Goal: Navigation & Orientation: Locate item on page

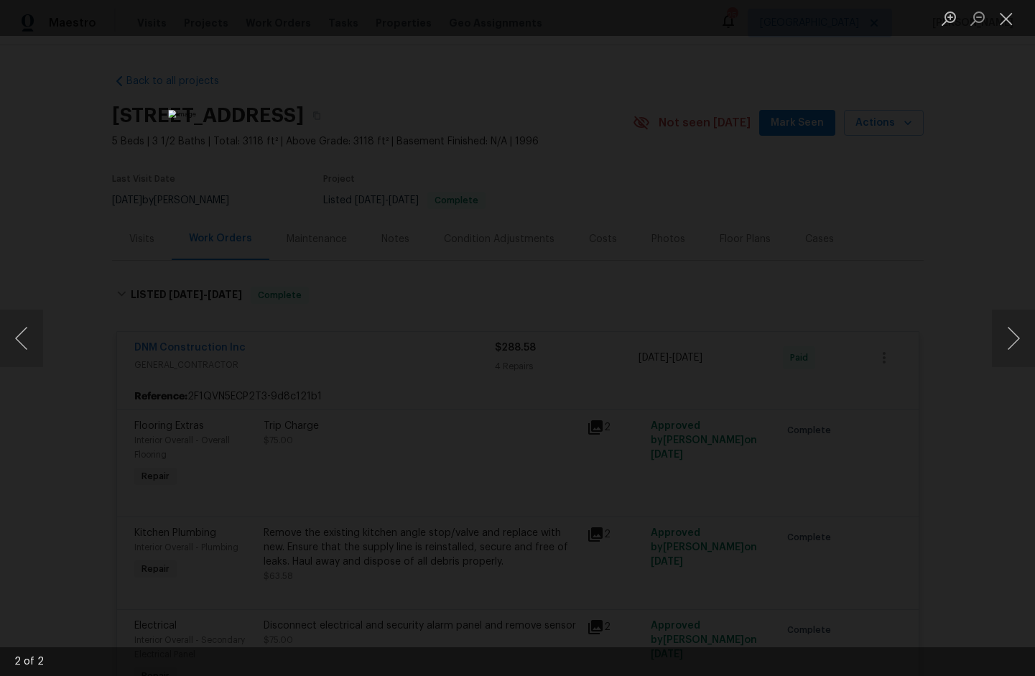
scroll to position [178, 0]
click at [91, 277] on div "Lightbox" at bounding box center [517, 338] width 1035 height 676
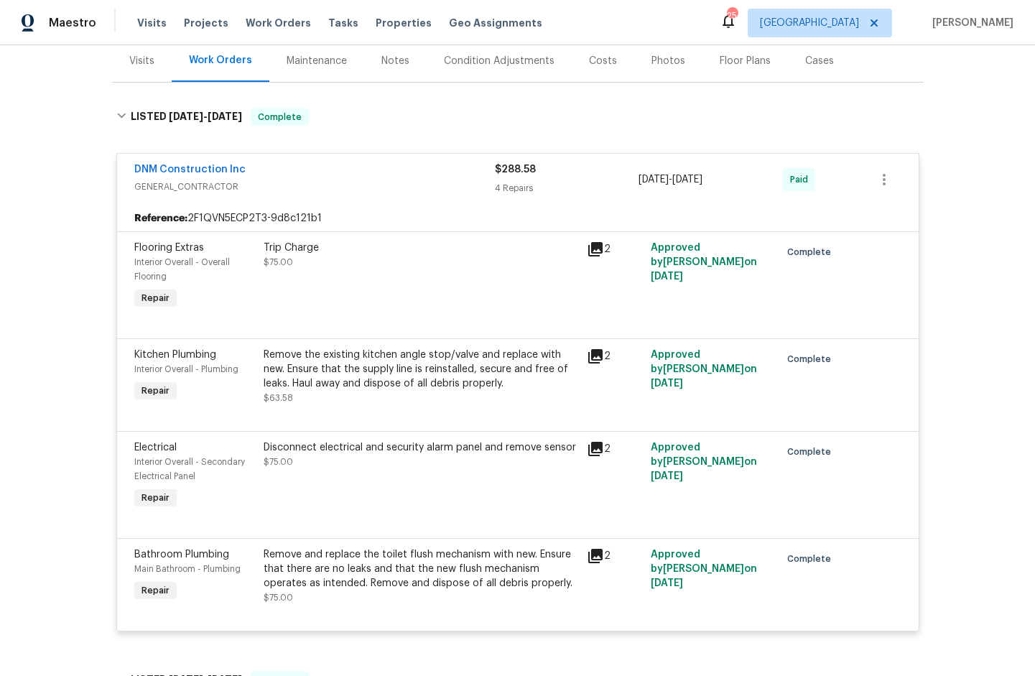
scroll to position [1969, 0]
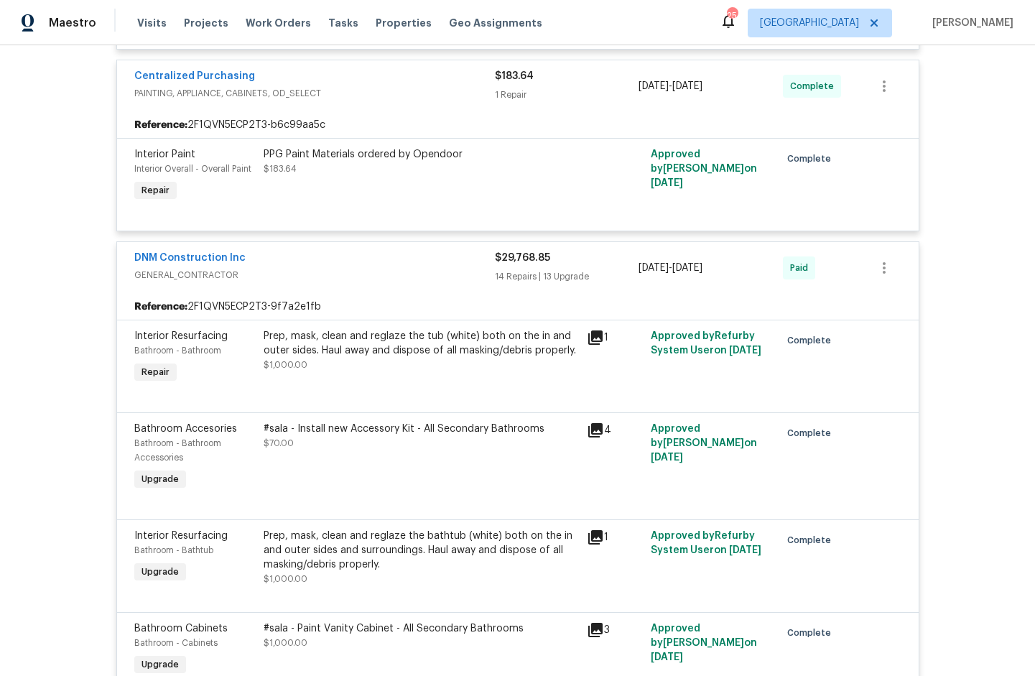
click at [594, 339] on icon at bounding box center [595, 338] width 14 height 14
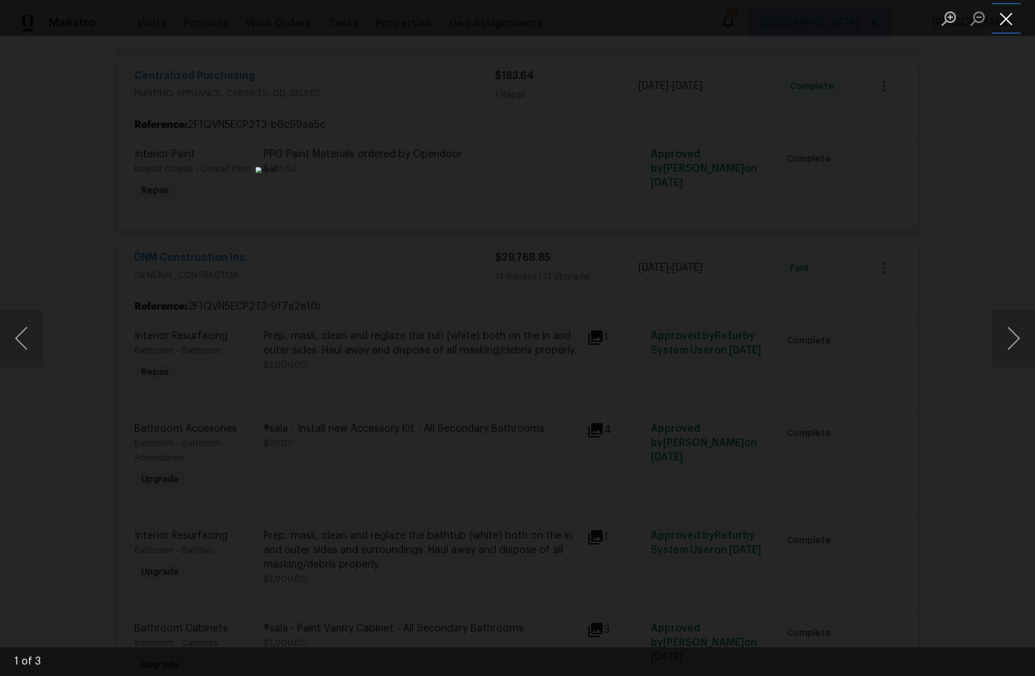
click at [1013, 18] on button "Close lightbox" at bounding box center [1006, 18] width 29 height 25
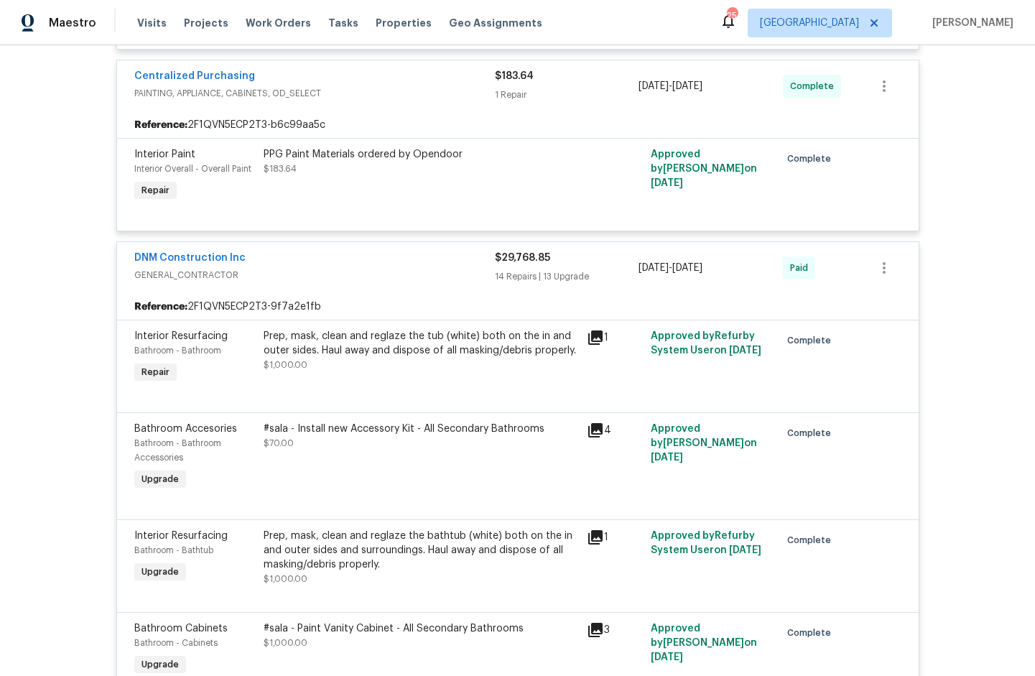
click at [588, 545] on icon at bounding box center [595, 537] width 14 height 14
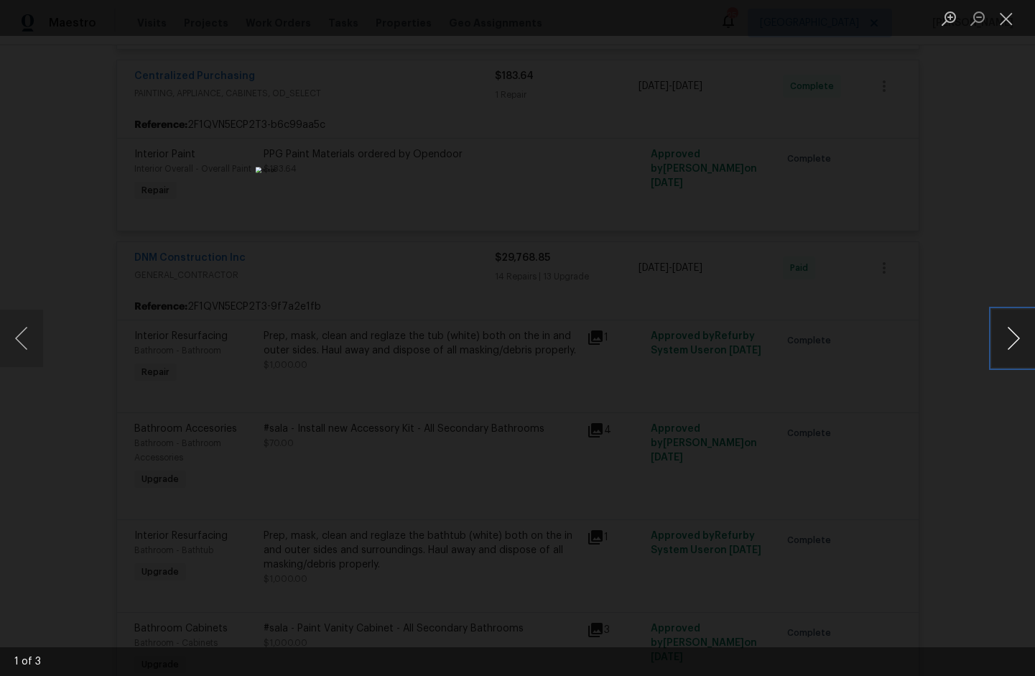
click at [1002, 333] on button "Next image" at bounding box center [1013, 338] width 43 height 57
click at [997, 19] on button "Close lightbox" at bounding box center [1006, 18] width 29 height 25
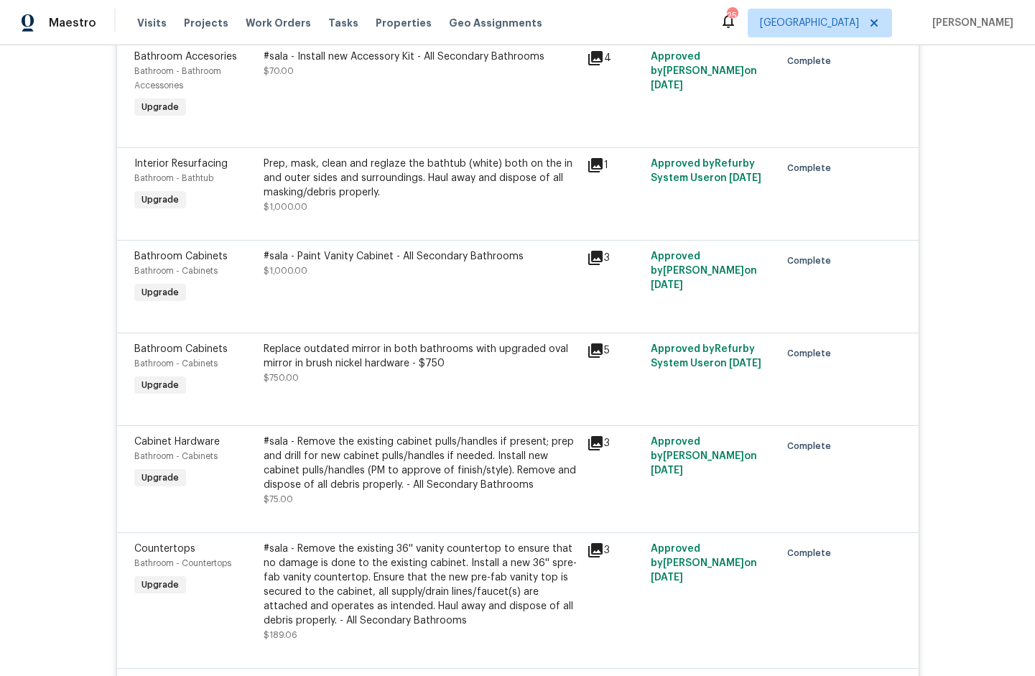
scroll to position [2692, 0]
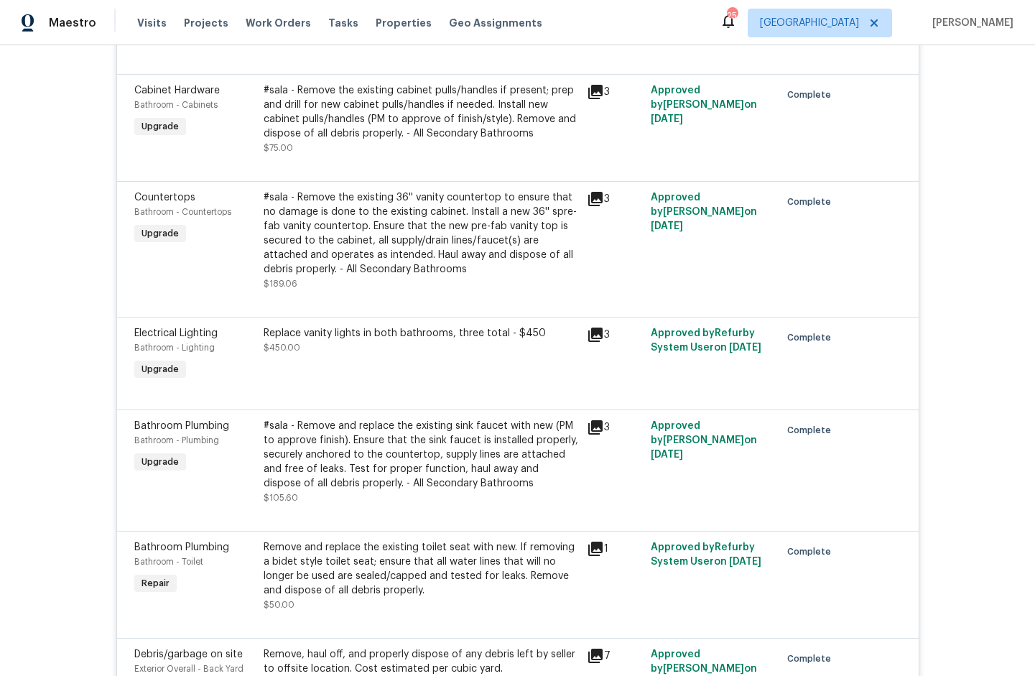
click at [583, 434] on div "3" at bounding box center [615, 462] width 65 height 95
click at [588, 436] on icon at bounding box center [595, 427] width 17 height 17
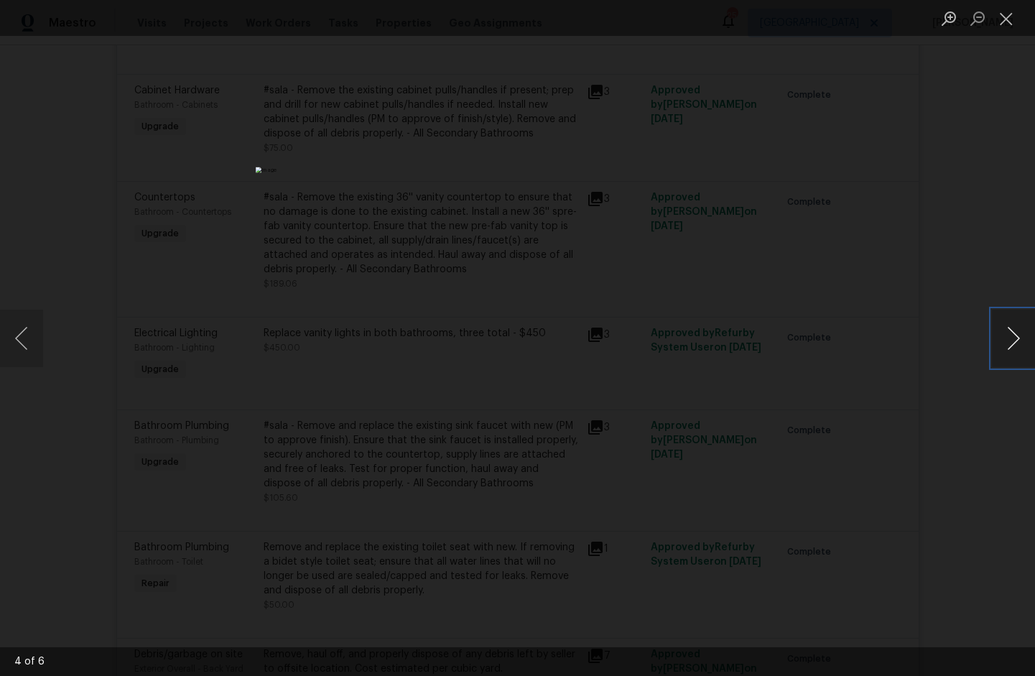
click at [1026, 339] on button "Next image" at bounding box center [1013, 338] width 43 height 57
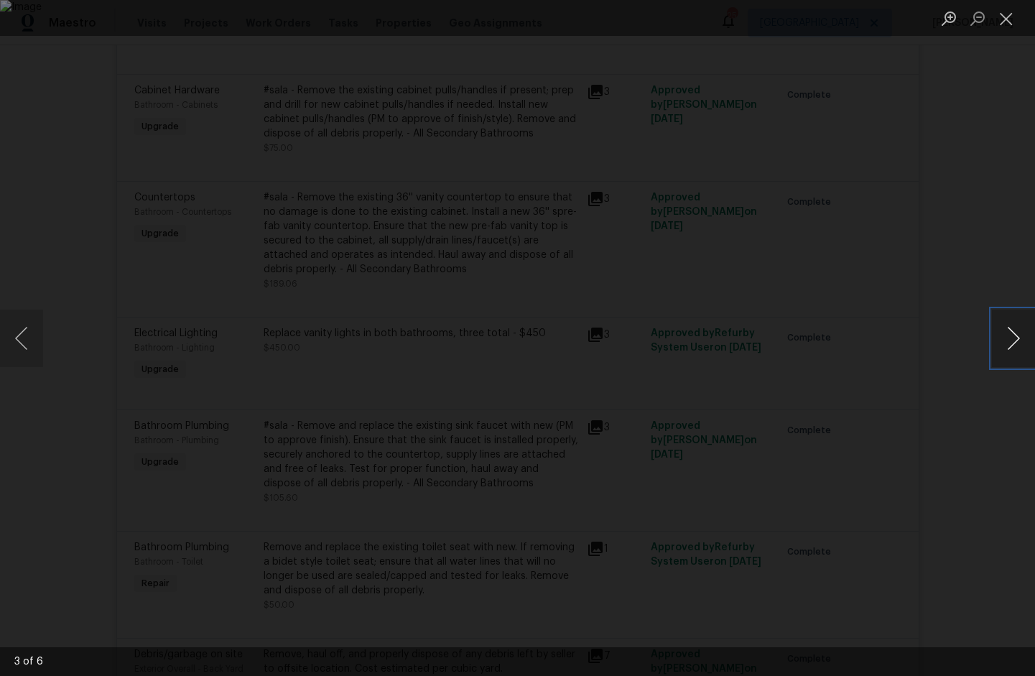
click at [1026, 339] on button "Next image" at bounding box center [1013, 338] width 43 height 57
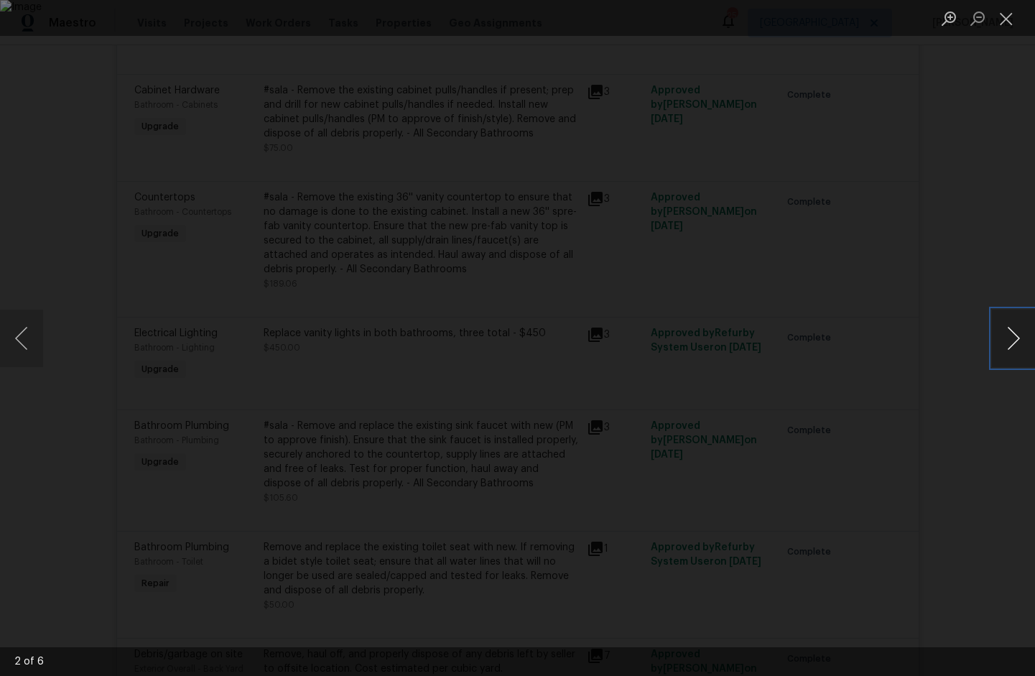
click at [1026, 339] on button "Next image" at bounding box center [1013, 338] width 43 height 57
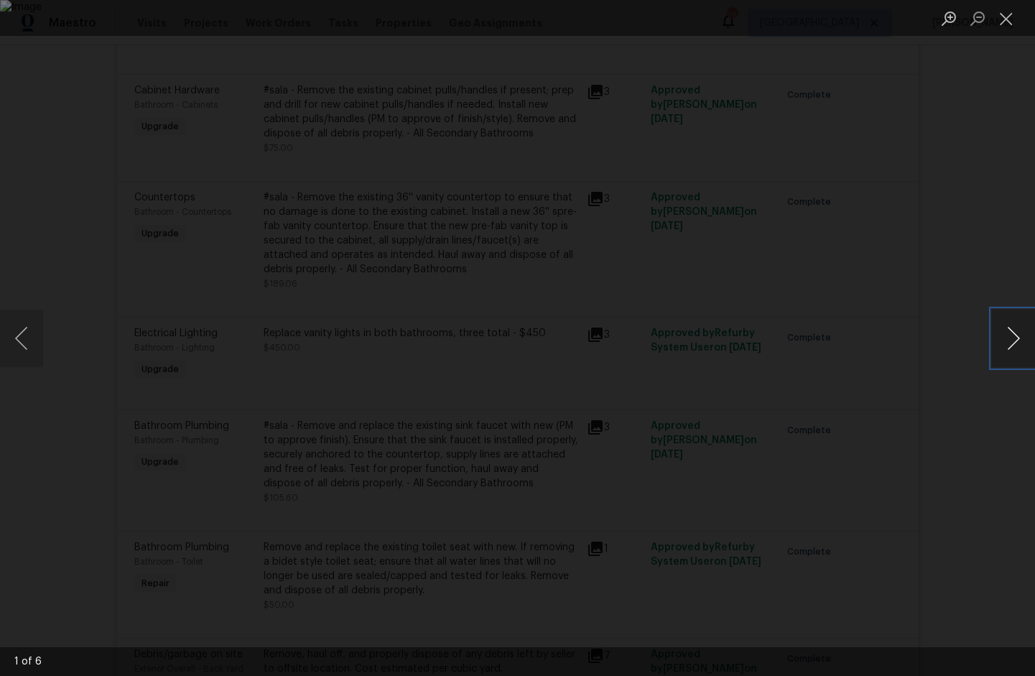
click at [1026, 339] on button "Next image" at bounding box center [1013, 338] width 43 height 57
click at [27, 342] on button "Previous image" at bounding box center [21, 338] width 43 height 57
click at [1022, 339] on button "Next image" at bounding box center [1013, 338] width 43 height 57
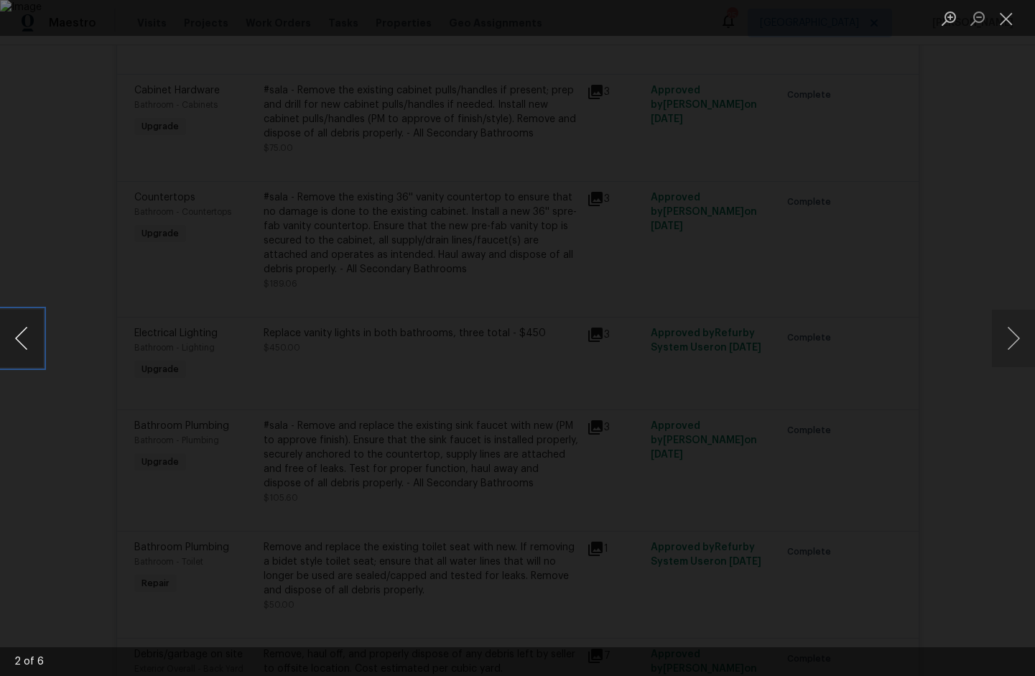
click at [15, 327] on button "Previous image" at bounding box center [21, 338] width 43 height 57
click at [1022, 345] on button "Next image" at bounding box center [1013, 338] width 43 height 57
click at [14, 336] on button "Previous image" at bounding box center [21, 338] width 43 height 57
click at [1009, 330] on button "Next image" at bounding box center [1013, 338] width 43 height 57
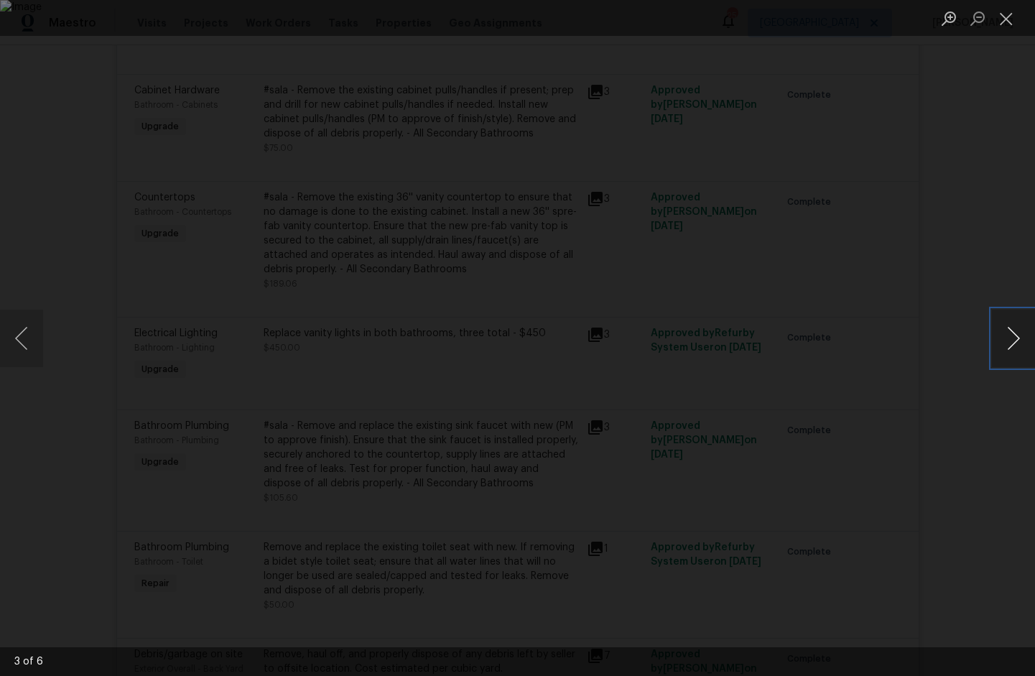
click at [1009, 330] on button "Next image" at bounding box center [1013, 338] width 43 height 57
click at [22, 337] on button "Previous image" at bounding box center [21, 338] width 43 height 57
click at [1020, 349] on button "Next image" at bounding box center [1013, 338] width 43 height 57
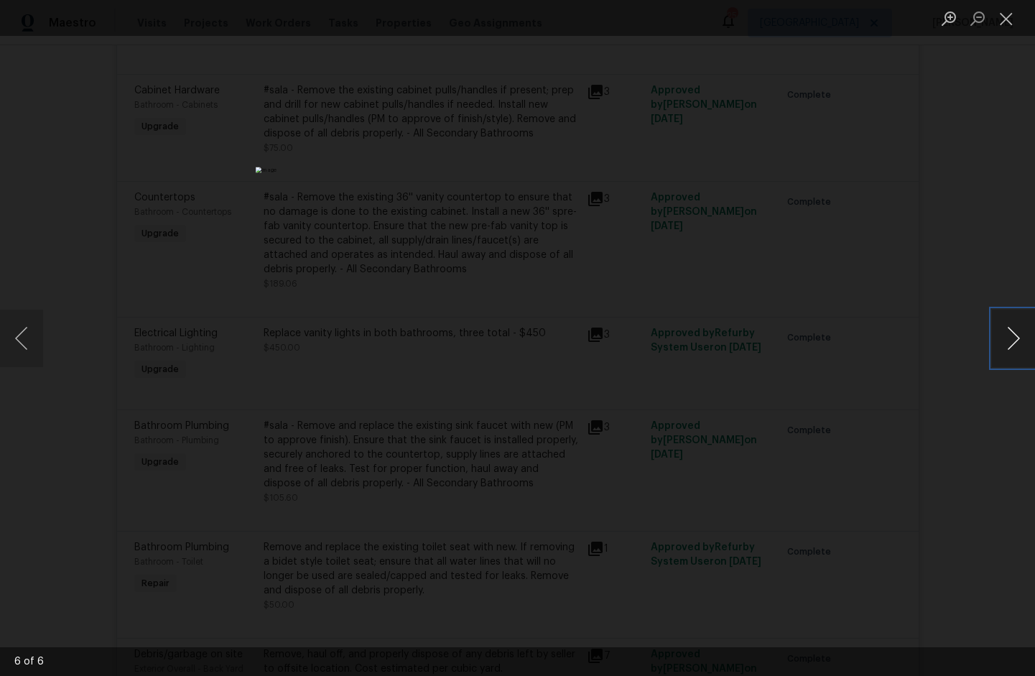
click at [1020, 349] on button "Next image" at bounding box center [1013, 338] width 43 height 57
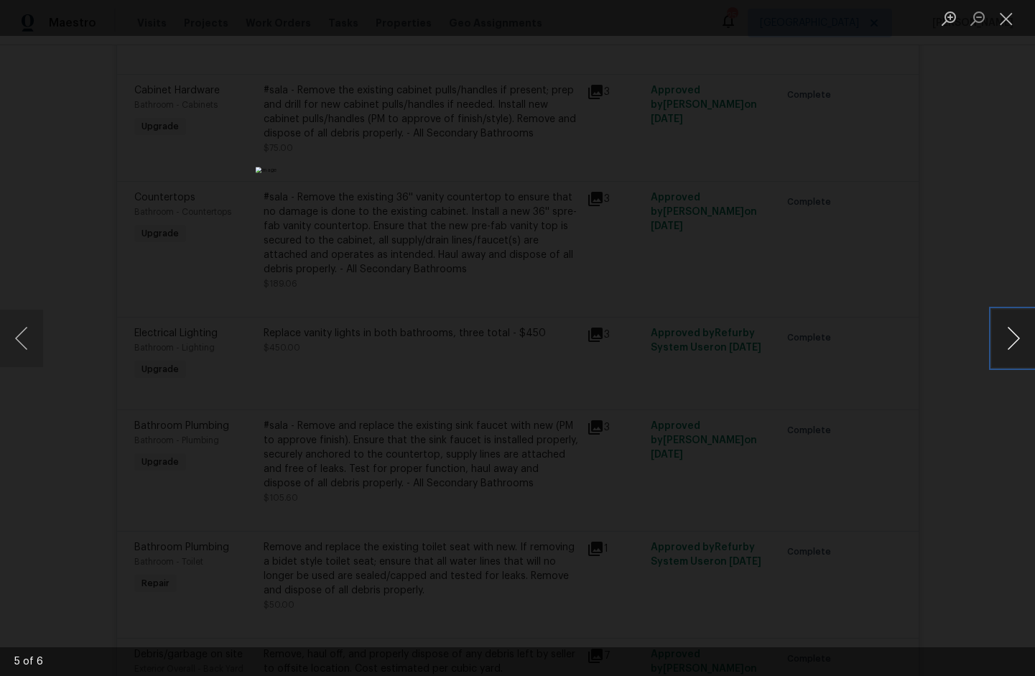
click at [1020, 349] on button "Next image" at bounding box center [1013, 338] width 43 height 57
click at [1004, 23] on button "Close lightbox" at bounding box center [1006, 18] width 29 height 25
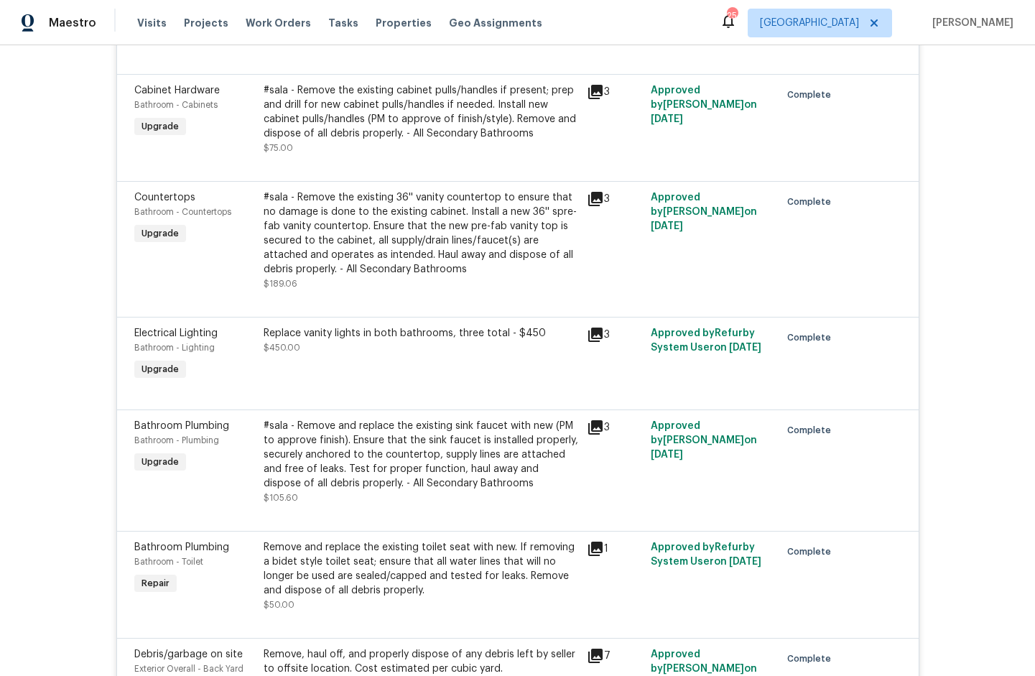
click at [591, 556] on icon at bounding box center [595, 549] width 14 height 14
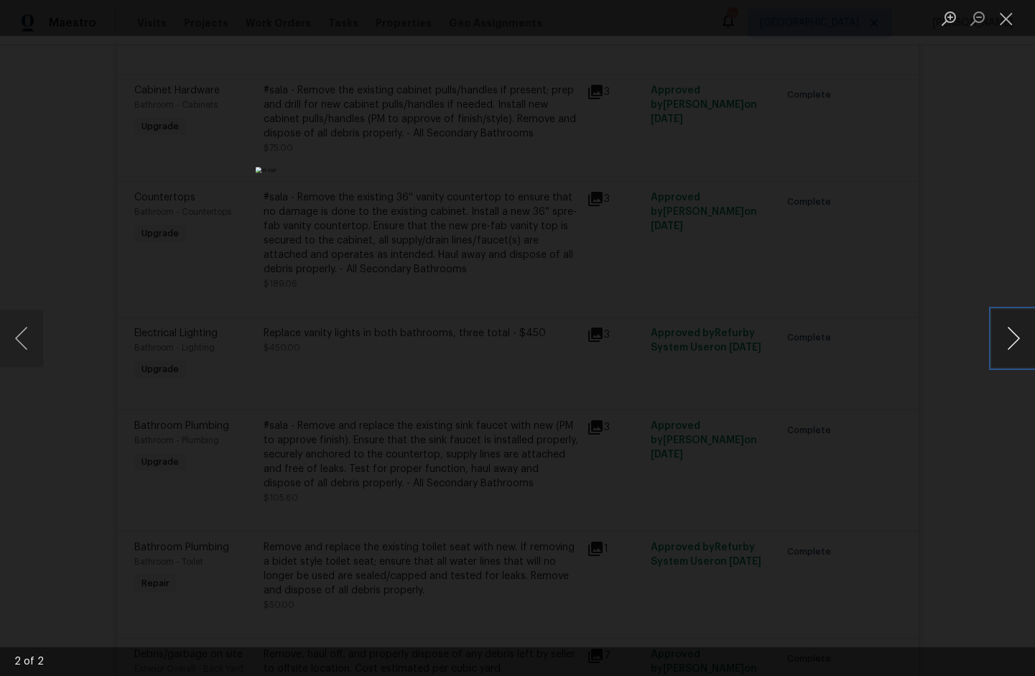
click at [1021, 346] on button "Next image" at bounding box center [1013, 338] width 43 height 57
click at [1004, 14] on button "Close lightbox" at bounding box center [1006, 18] width 29 height 25
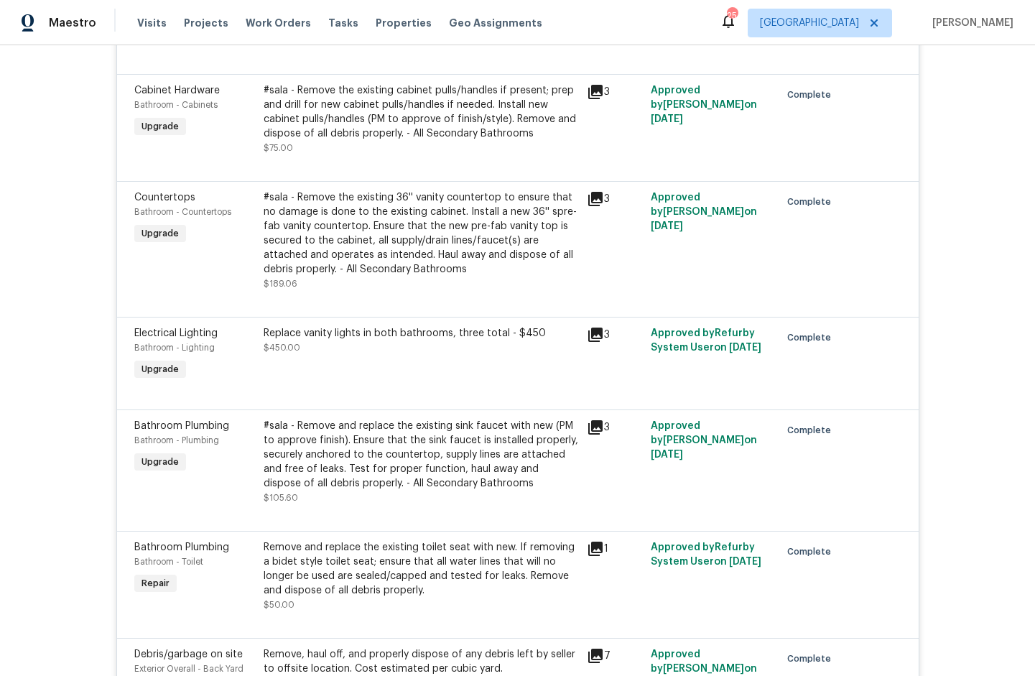
scroll to position [5610, 0]
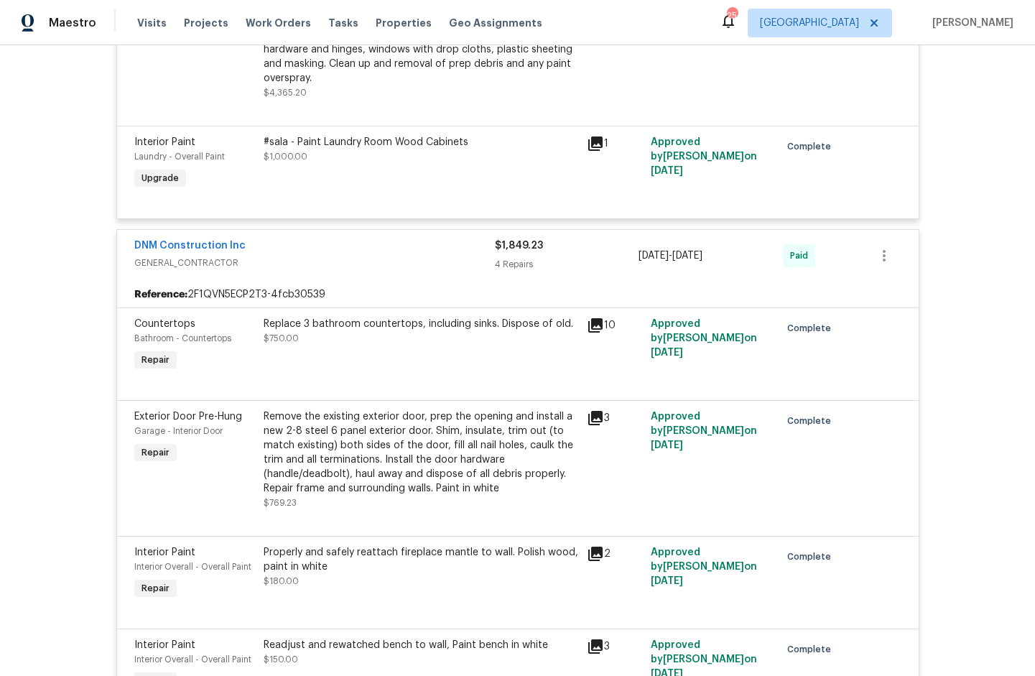
click at [593, 333] on icon at bounding box center [595, 325] width 14 height 14
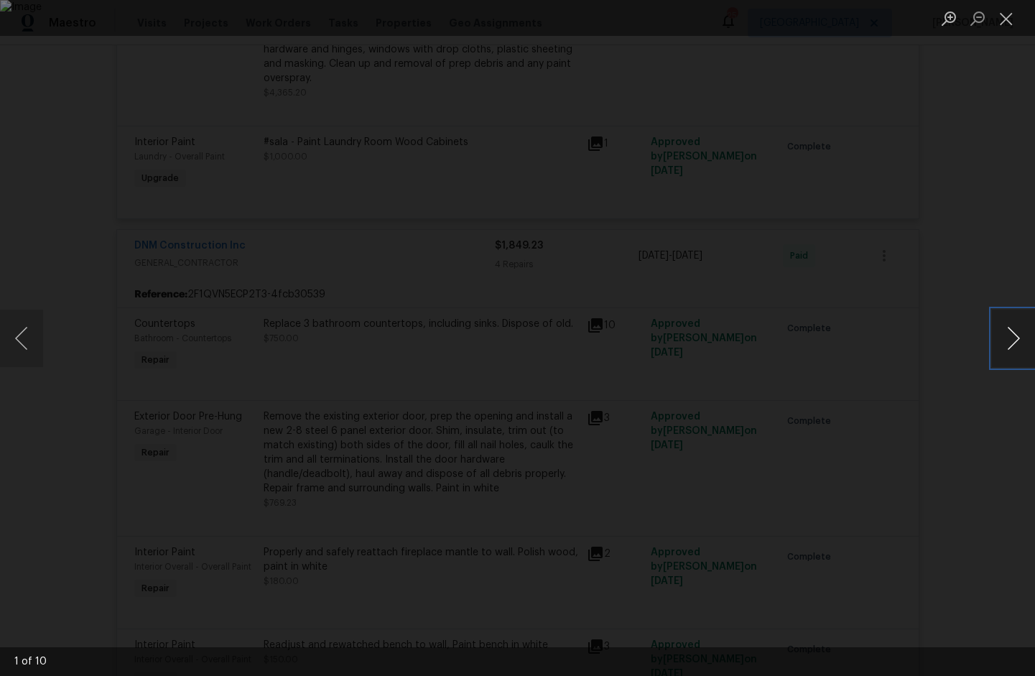
click at [1017, 343] on button "Next image" at bounding box center [1013, 338] width 43 height 57
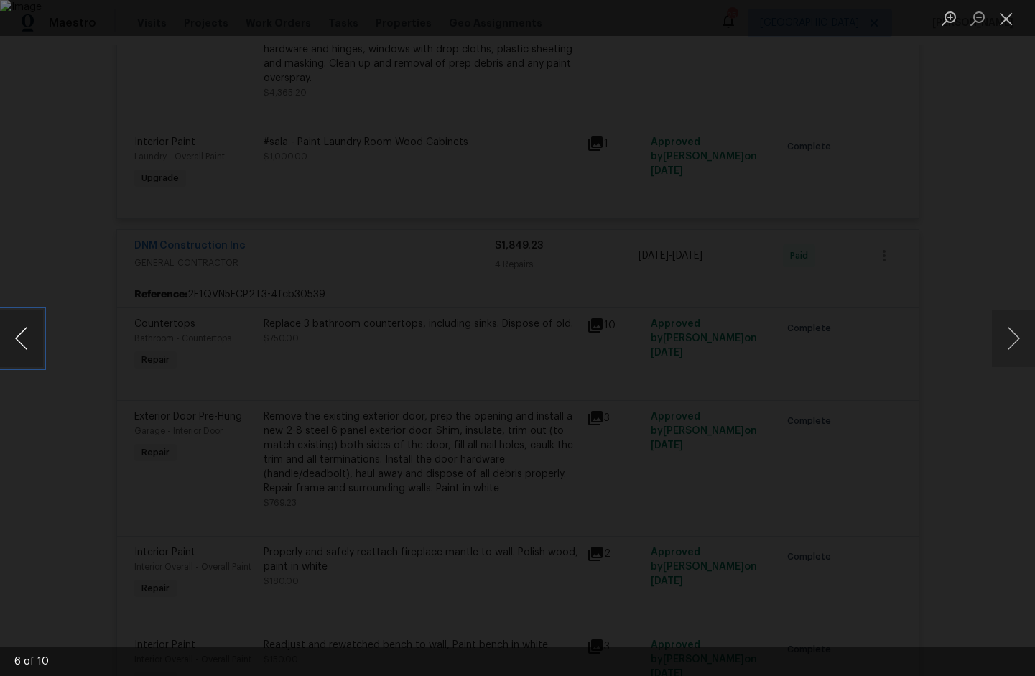
click at [18, 341] on button "Previous image" at bounding box center [21, 338] width 43 height 57
click at [1006, 325] on button "Next image" at bounding box center [1013, 338] width 43 height 57
click at [17, 339] on button "Previous image" at bounding box center [21, 338] width 43 height 57
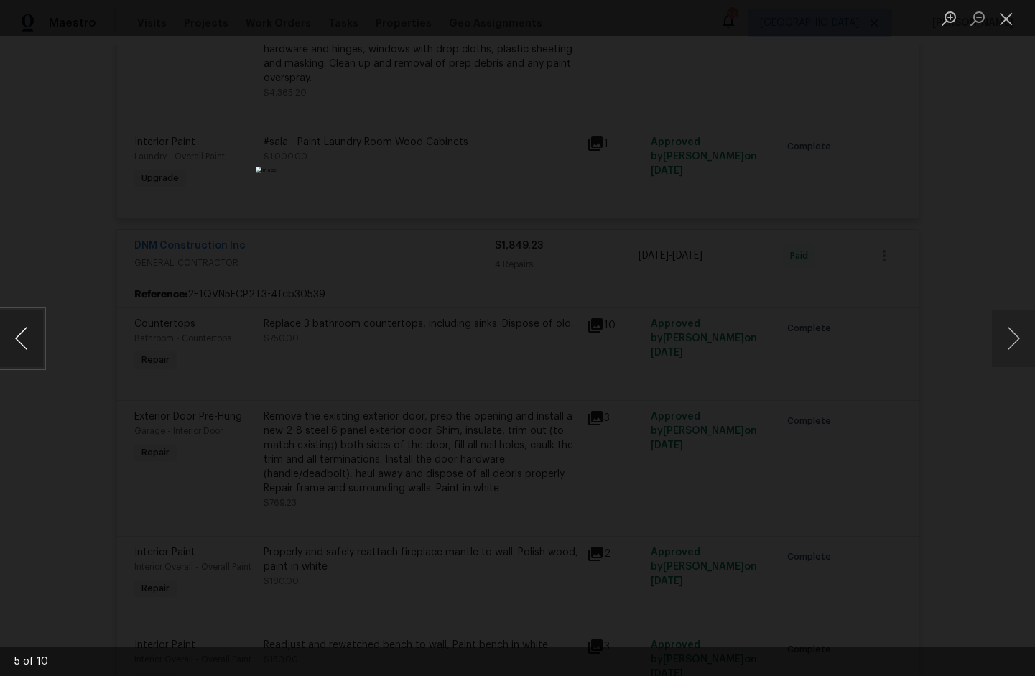
click at [17, 339] on button "Previous image" at bounding box center [21, 338] width 43 height 57
click at [1013, 328] on button "Next image" at bounding box center [1013, 338] width 43 height 57
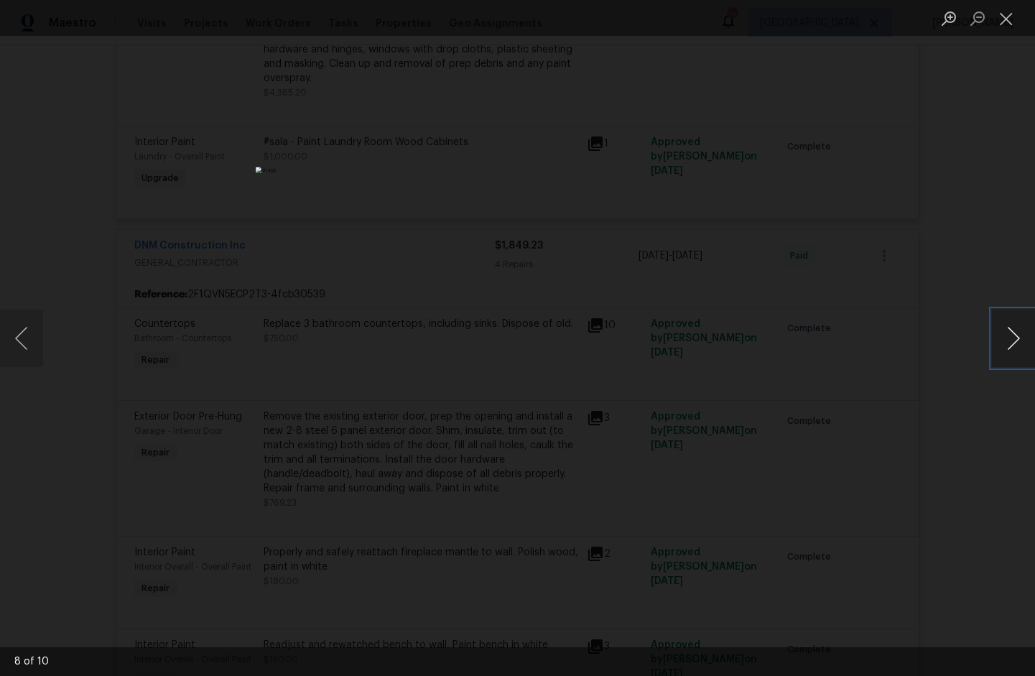
click at [1013, 328] on button "Next image" at bounding box center [1013, 338] width 43 height 57
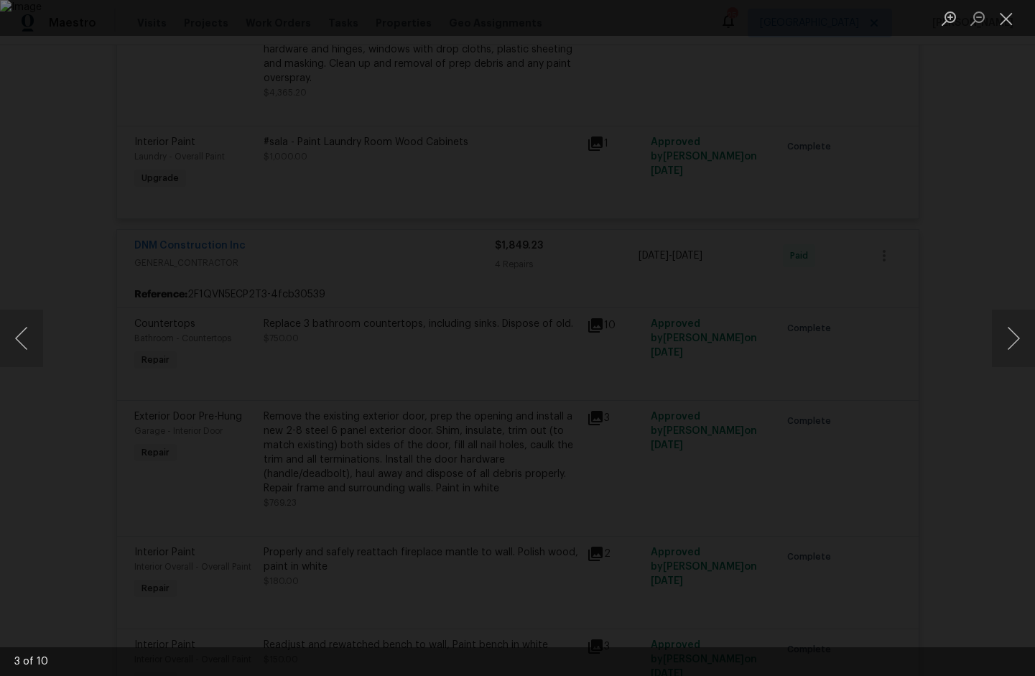
click at [980, 139] on div "Lightbox" at bounding box center [517, 338] width 1035 height 676
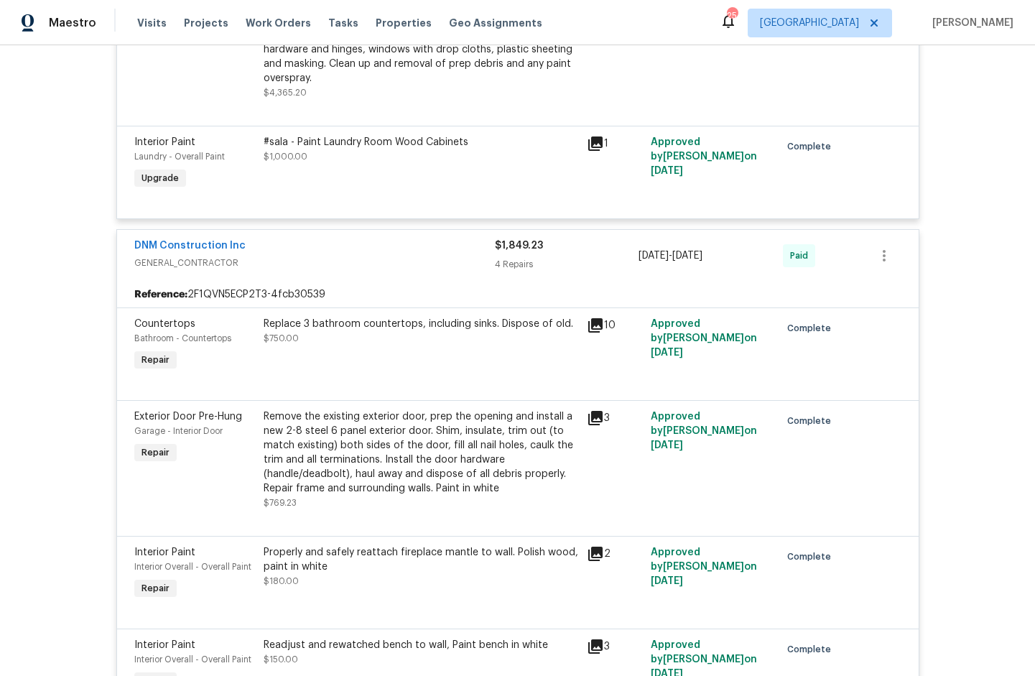
scroll to position [379, 0]
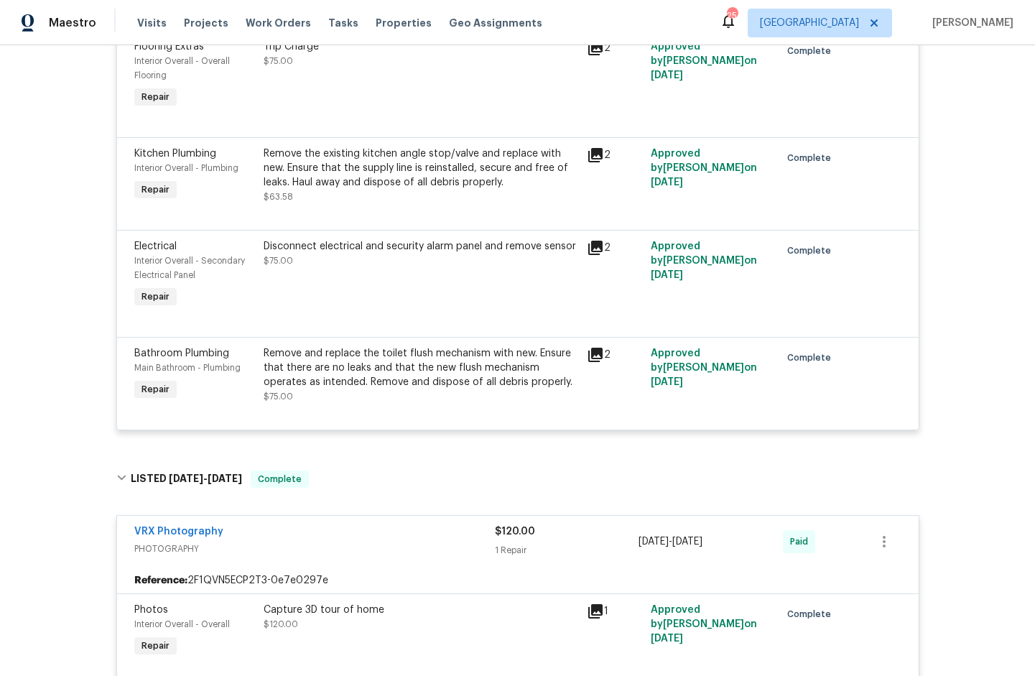
click at [589, 354] on icon at bounding box center [595, 355] width 14 height 14
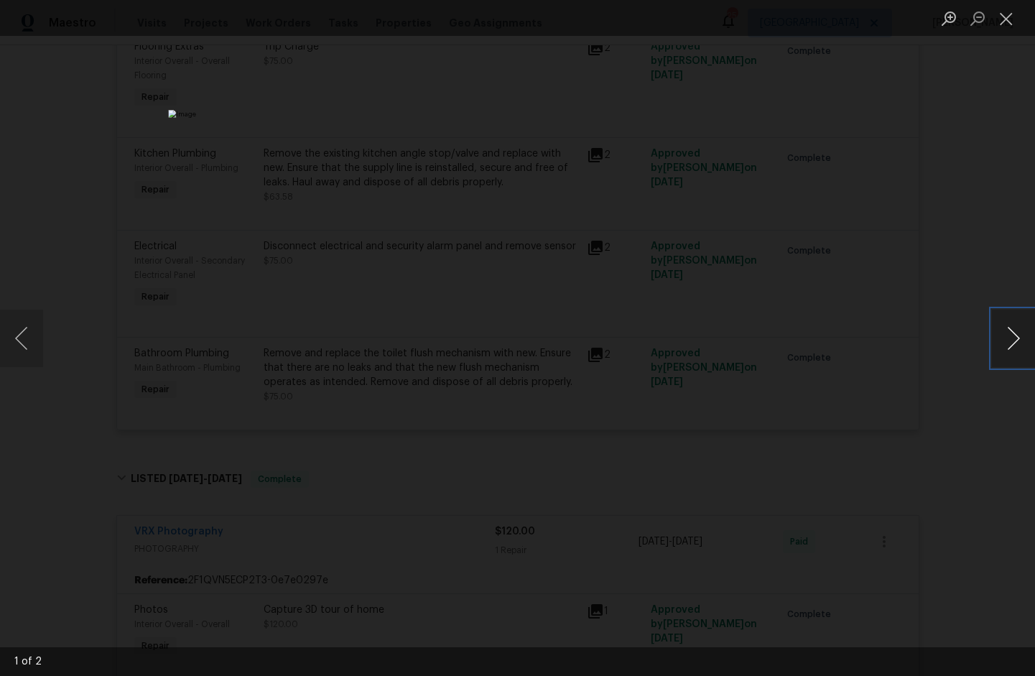
click at [1007, 341] on button "Next image" at bounding box center [1013, 338] width 43 height 57
drag, startPoint x: 1006, startPoint y: 9, endPoint x: 1001, endPoint y: 29, distance: 20.7
click at [1005, 11] on button "Close lightbox" at bounding box center [1006, 18] width 29 height 25
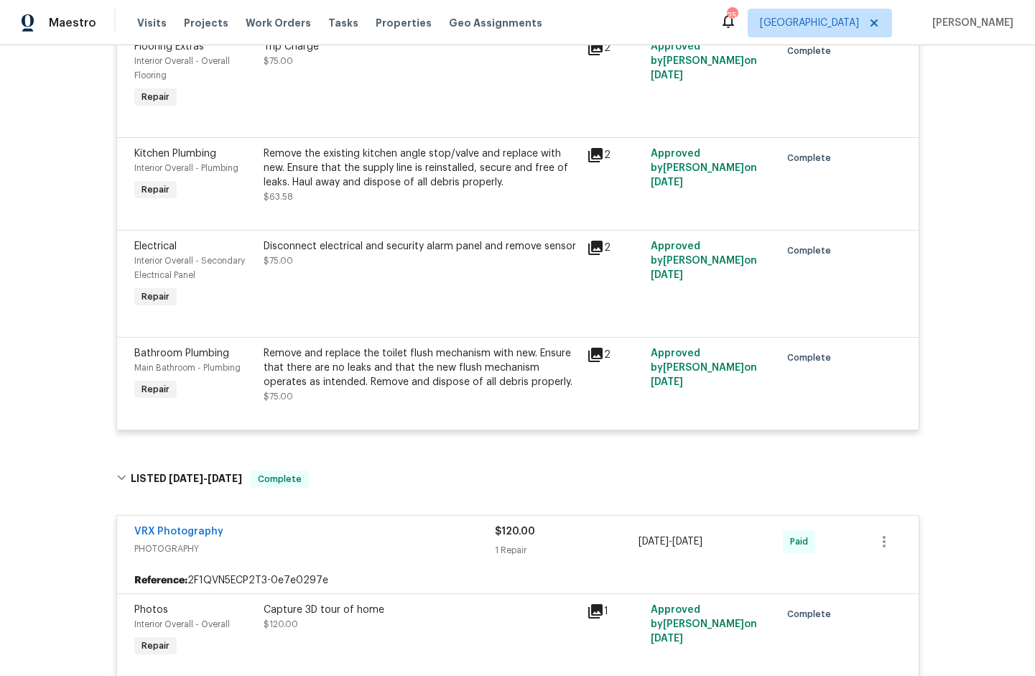
scroll to position [1969, 0]
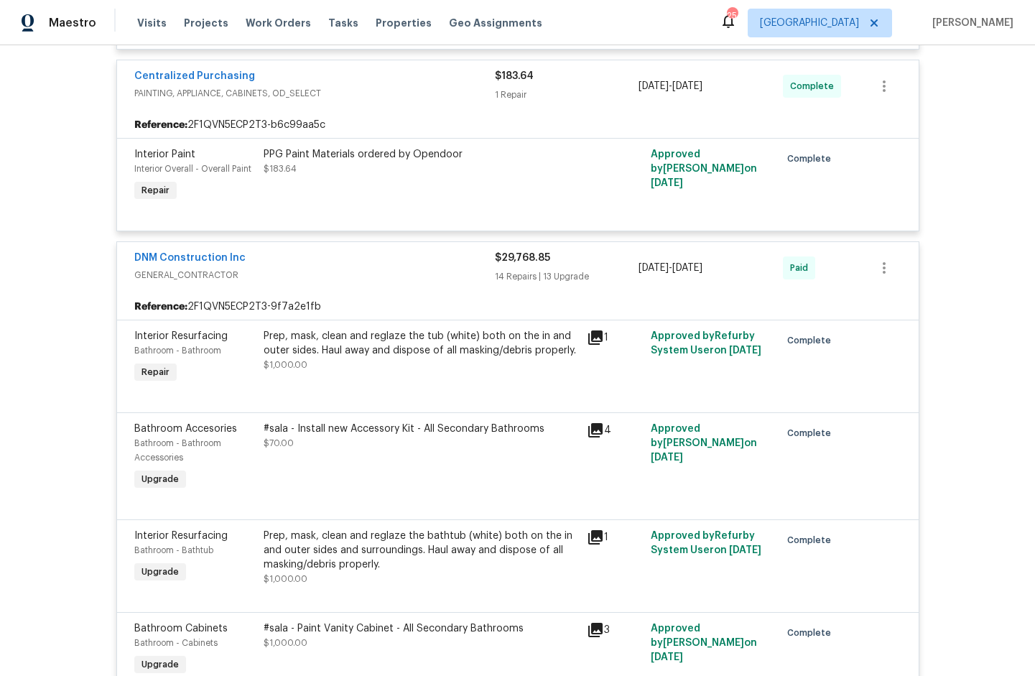
click at [588, 341] on icon at bounding box center [595, 338] width 14 height 14
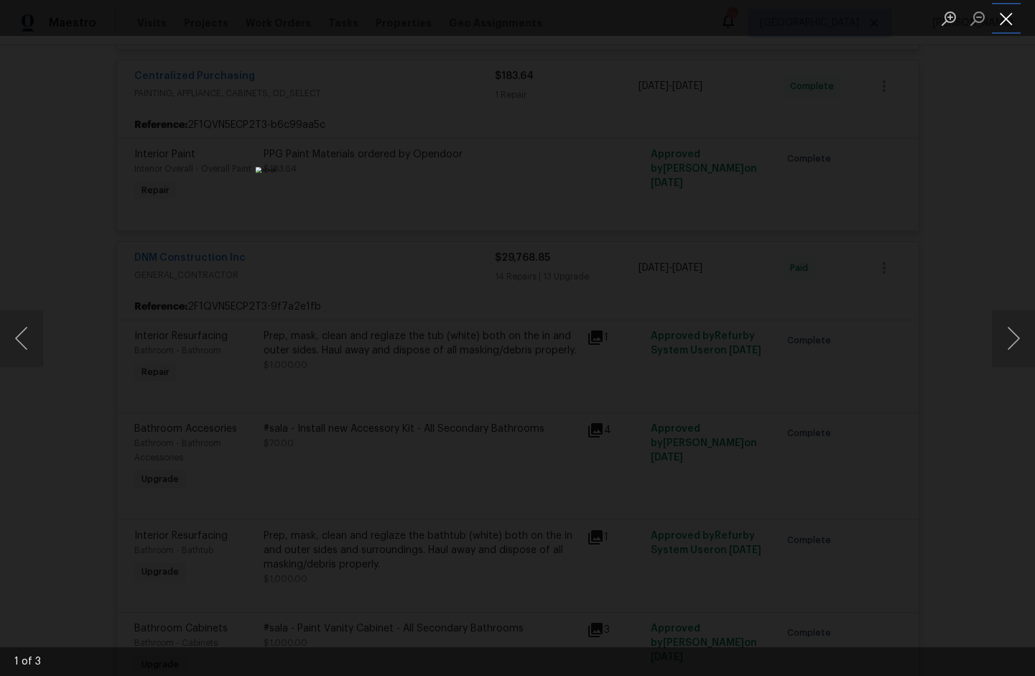
click at [1002, 17] on button "Close lightbox" at bounding box center [1006, 18] width 29 height 25
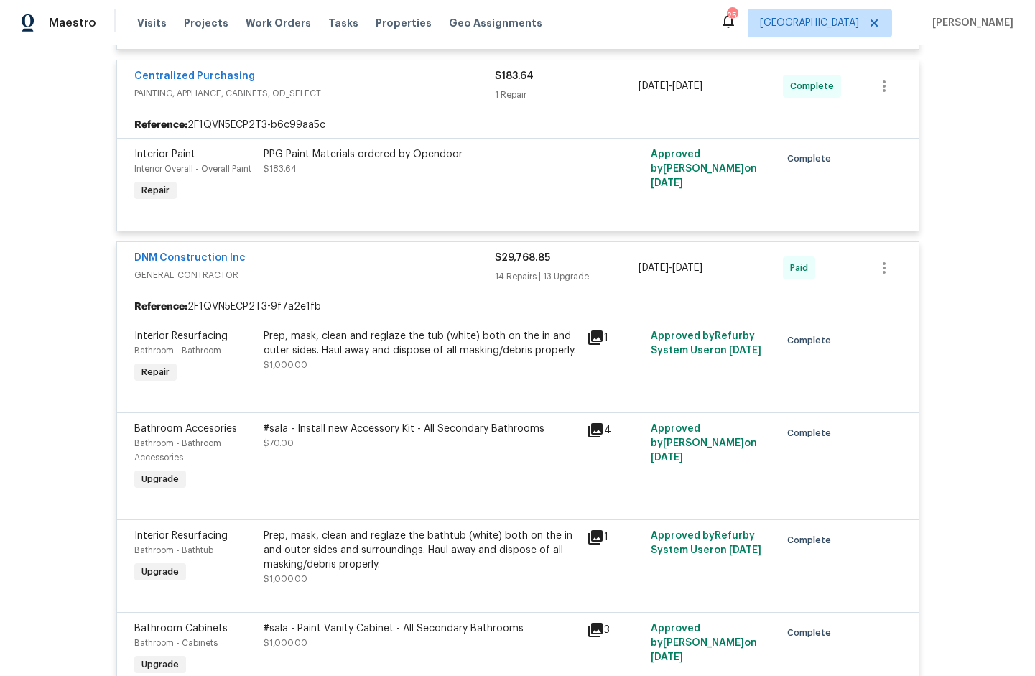
click at [593, 434] on icon at bounding box center [595, 430] width 14 height 14
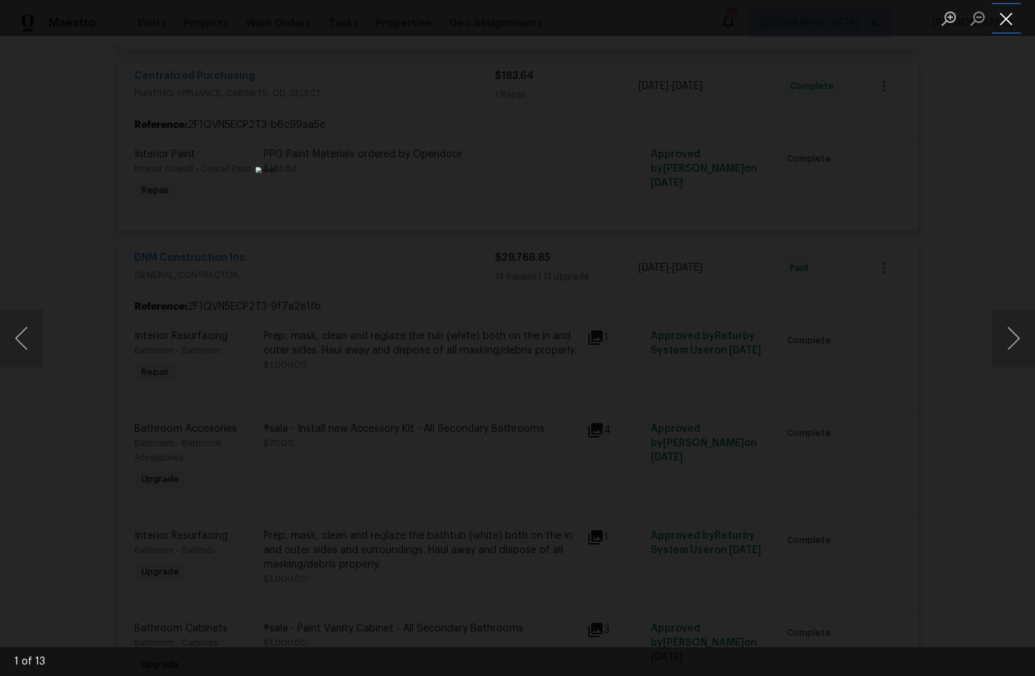
click at [1001, 24] on button "Close lightbox" at bounding box center [1006, 18] width 29 height 25
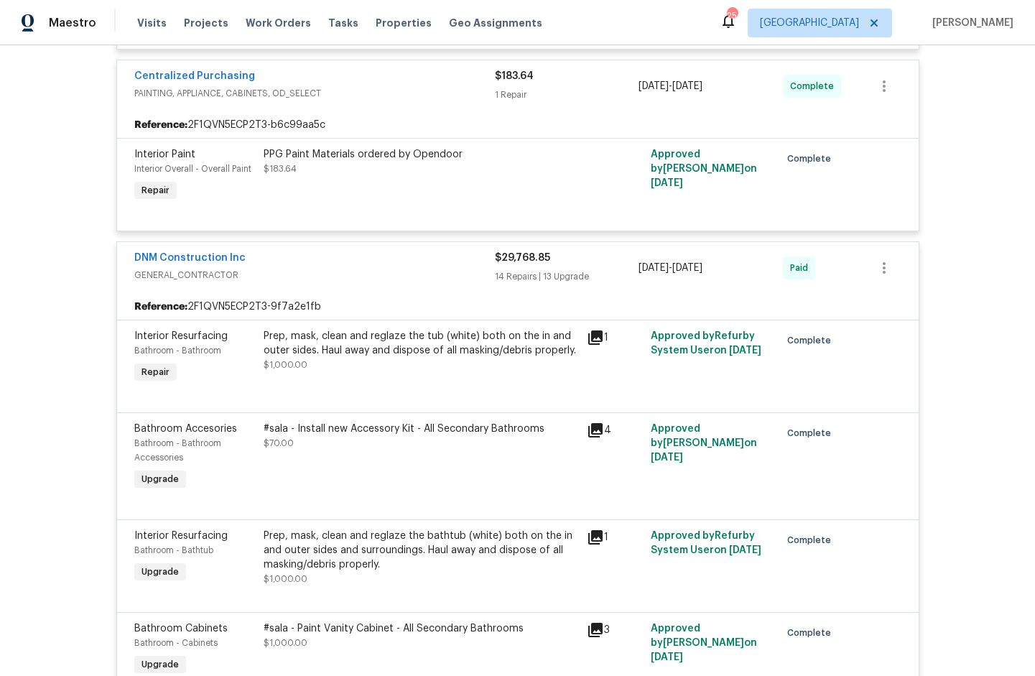
click at [588, 337] on icon at bounding box center [595, 338] width 14 height 14
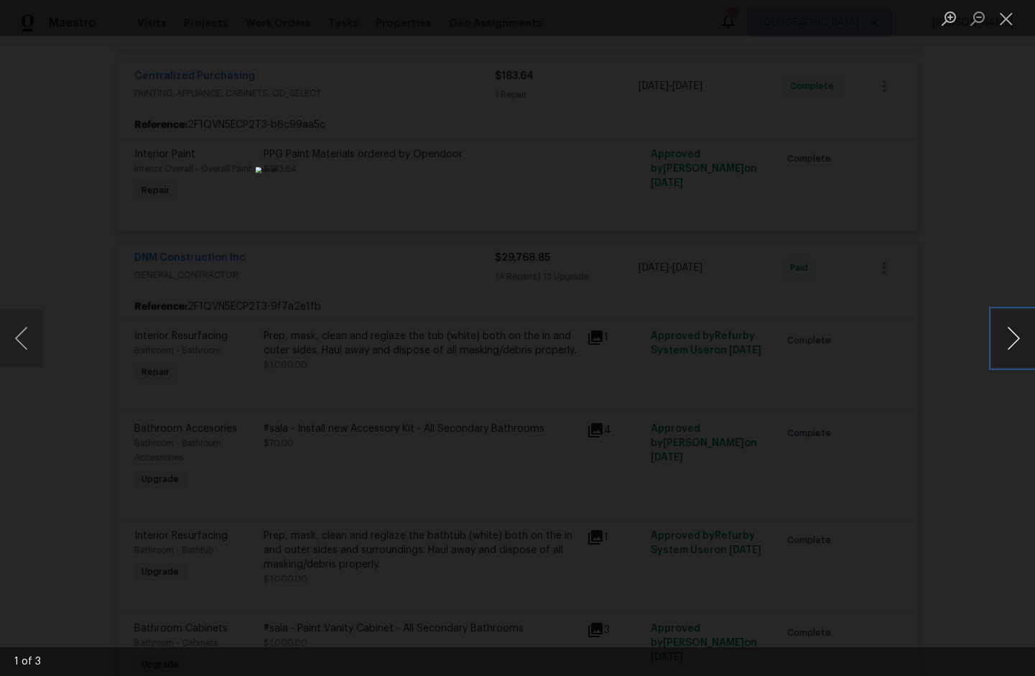
click at [1012, 342] on button "Next image" at bounding box center [1013, 338] width 43 height 57
click at [997, 9] on button "Close lightbox" at bounding box center [1006, 18] width 29 height 25
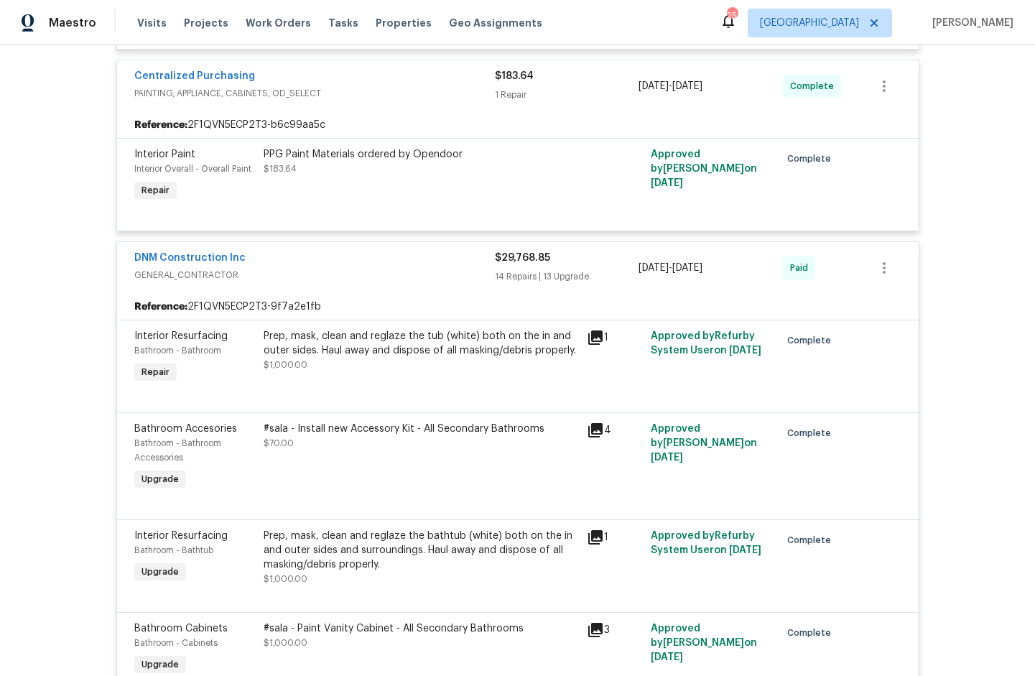
click at [583, 460] on div "4" at bounding box center [615, 457] width 65 height 80
click at [588, 438] on icon at bounding box center [595, 430] width 14 height 14
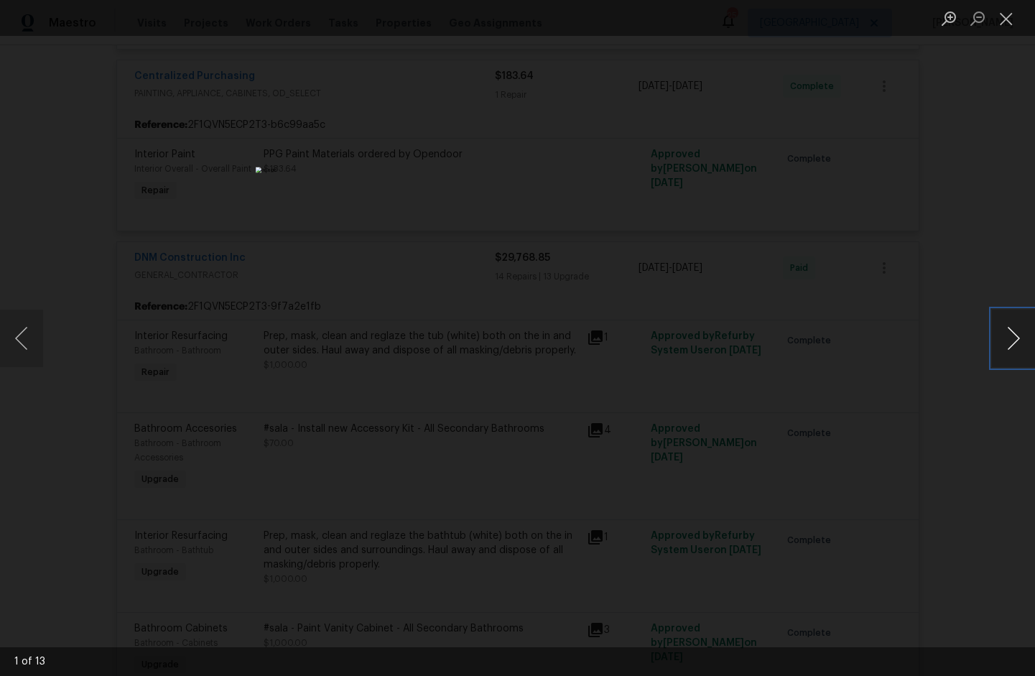
click at [1011, 334] on button "Next image" at bounding box center [1013, 338] width 43 height 57
click at [1010, 333] on button "Next image" at bounding box center [1013, 338] width 43 height 57
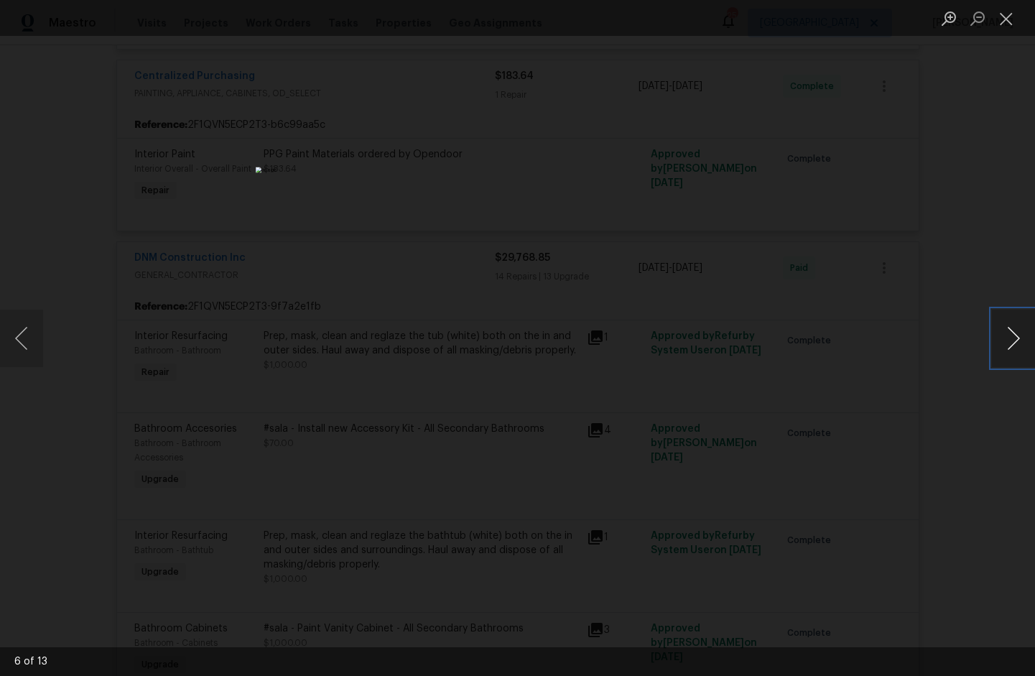
click at [1010, 333] on button "Next image" at bounding box center [1013, 338] width 43 height 57
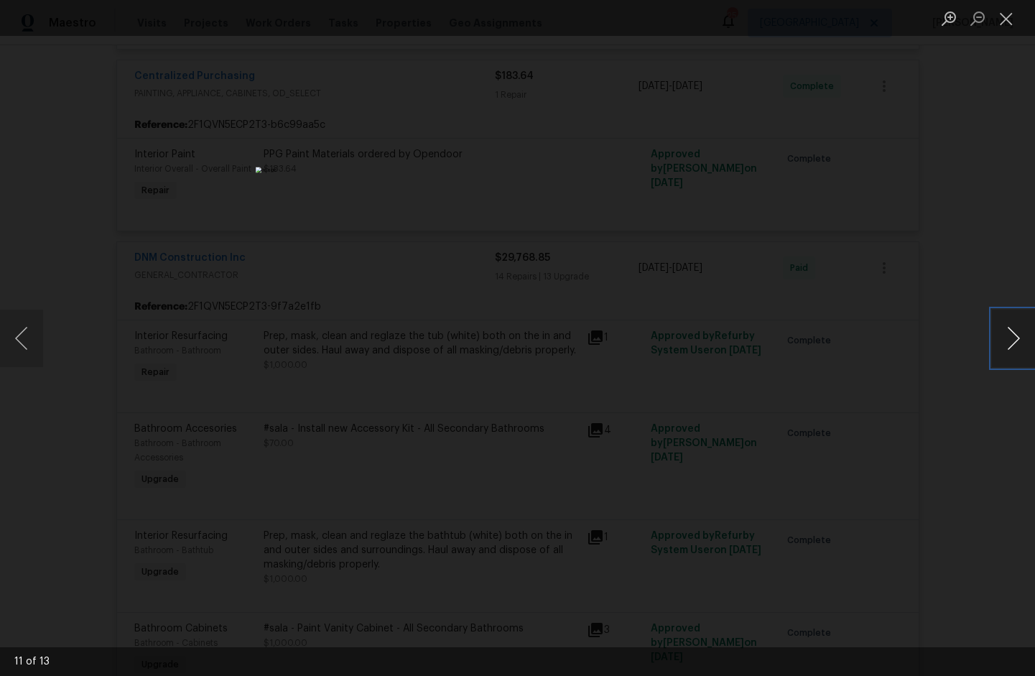
click at [1020, 335] on button "Next image" at bounding box center [1013, 338] width 43 height 57
click at [1020, 336] on button "Next image" at bounding box center [1013, 338] width 43 height 57
click at [1020, 340] on button "Next image" at bounding box center [1013, 338] width 43 height 57
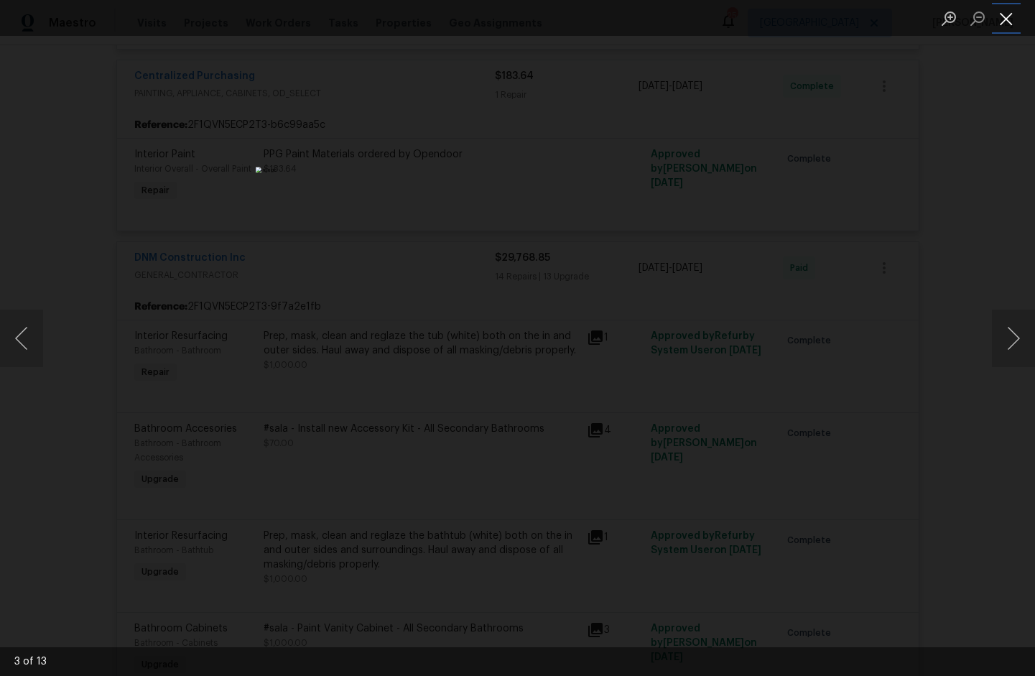
click at [1009, 14] on button "Close lightbox" at bounding box center [1006, 18] width 29 height 25
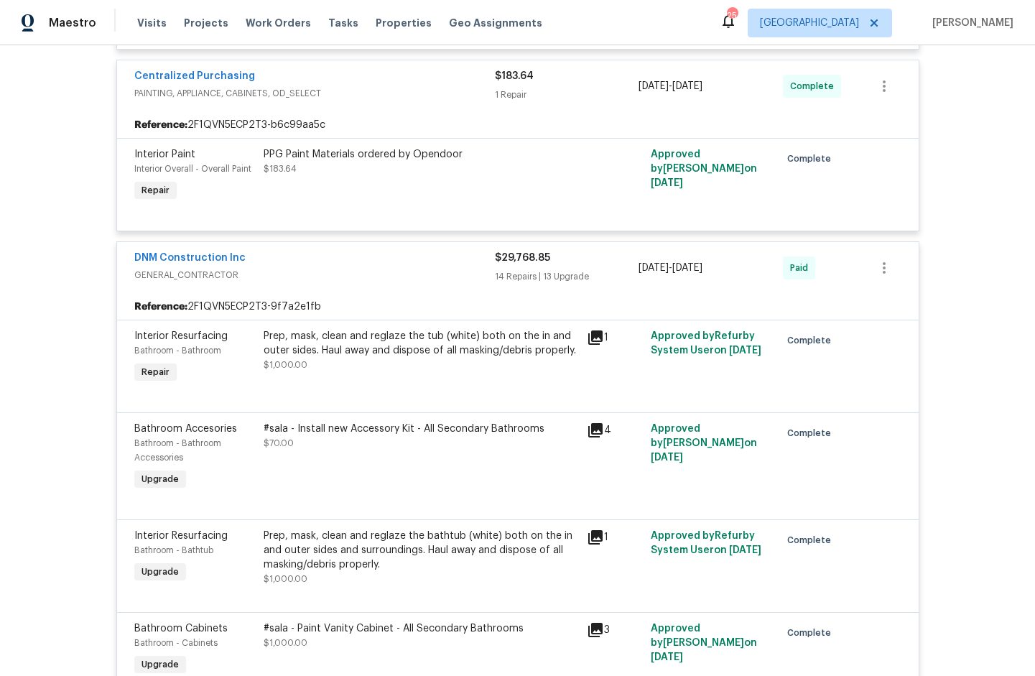
click at [590, 538] on icon at bounding box center [595, 537] width 14 height 14
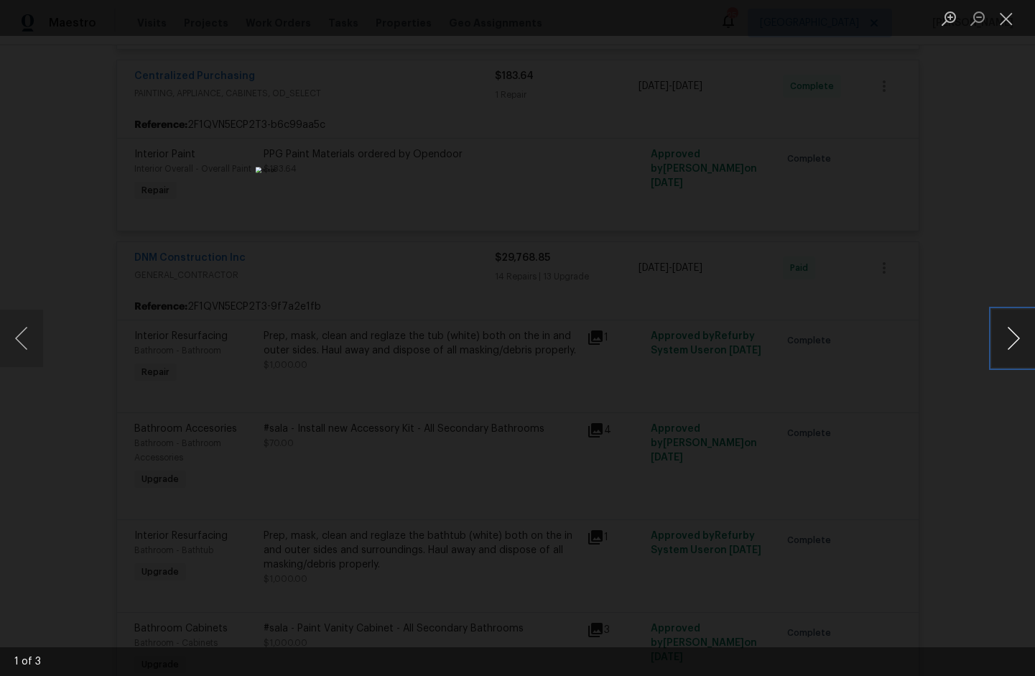
click at [1008, 322] on button "Next image" at bounding box center [1013, 338] width 43 height 57
click at [963, 340] on div "Lightbox" at bounding box center [517, 338] width 1035 height 676
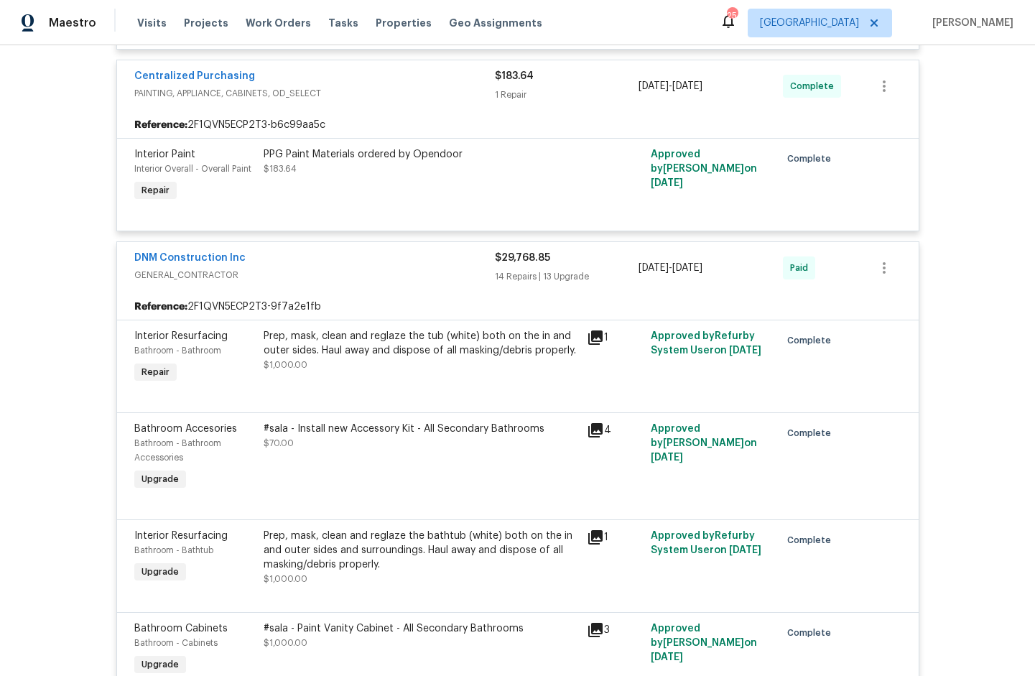
click at [593, 544] on icon at bounding box center [595, 537] width 17 height 17
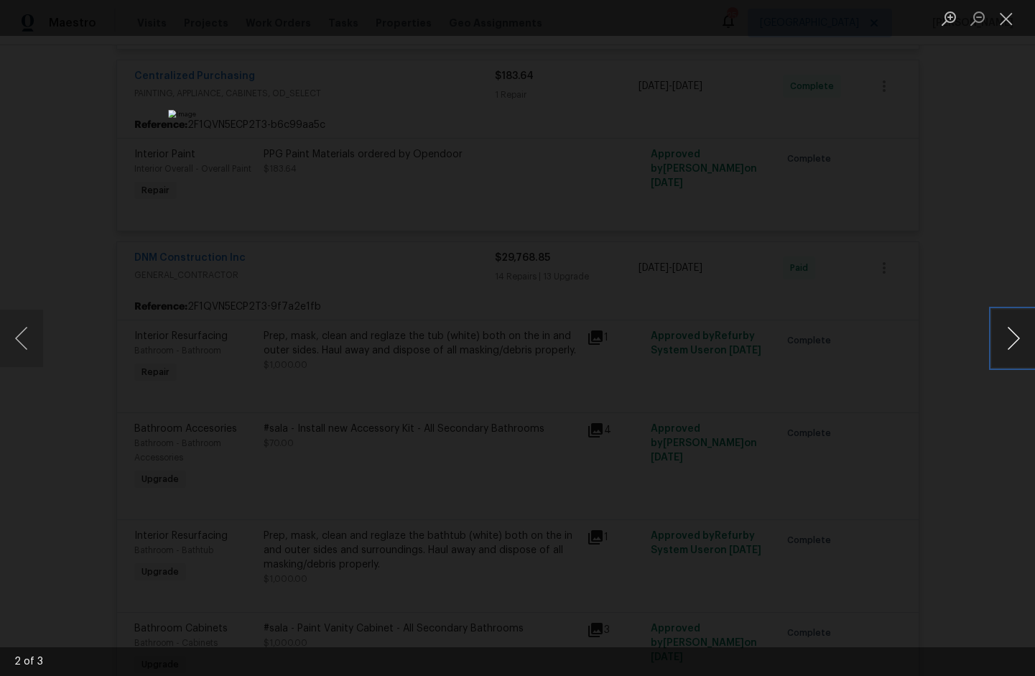
click at [1006, 354] on button "Next image" at bounding box center [1013, 338] width 43 height 57
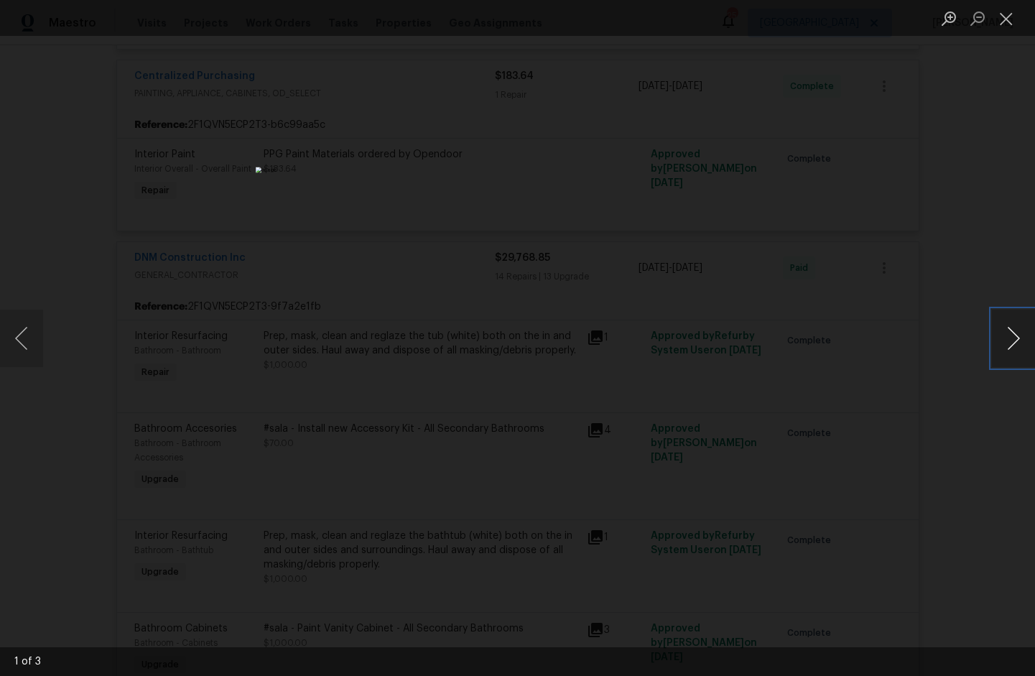
click at [1006, 354] on button "Next image" at bounding box center [1013, 338] width 43 height 57
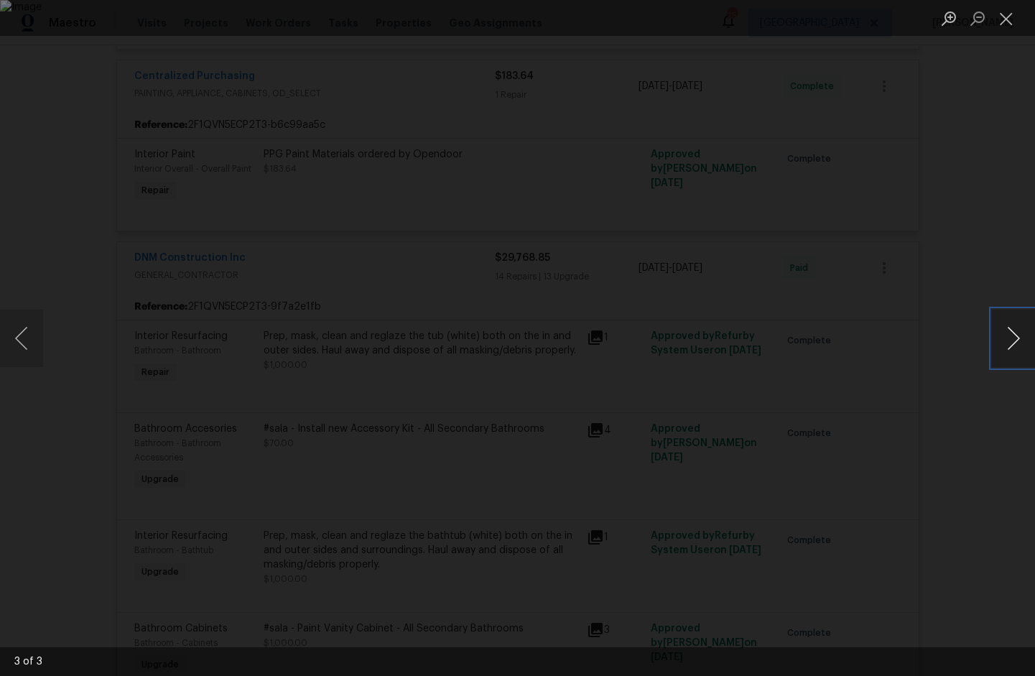
click at [1006, 354] on button "Next image" at bounding box center [1013, 338] width 43 height 57
click at [1020, 355] on button "Next image" at bounding box center [1013, 338] width 43 height 57
click at [979, 256] on div "Lightbox" at bounding box center [517, 338] width 1035 height 676
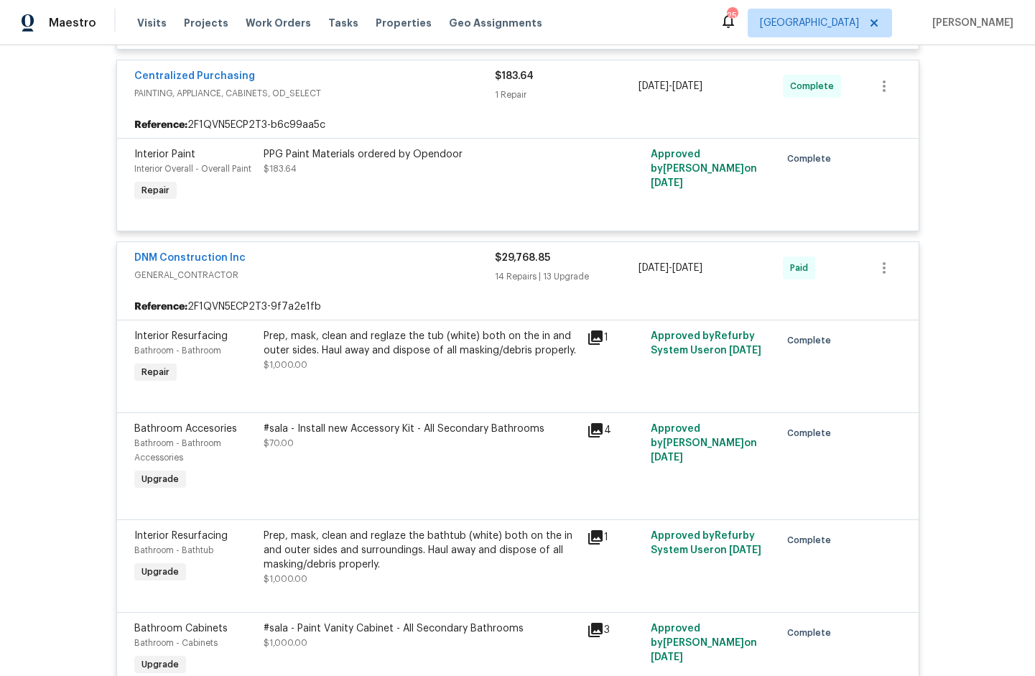
click at [592, 335] on icon at bounding box center [595, 338] width 14 height 14
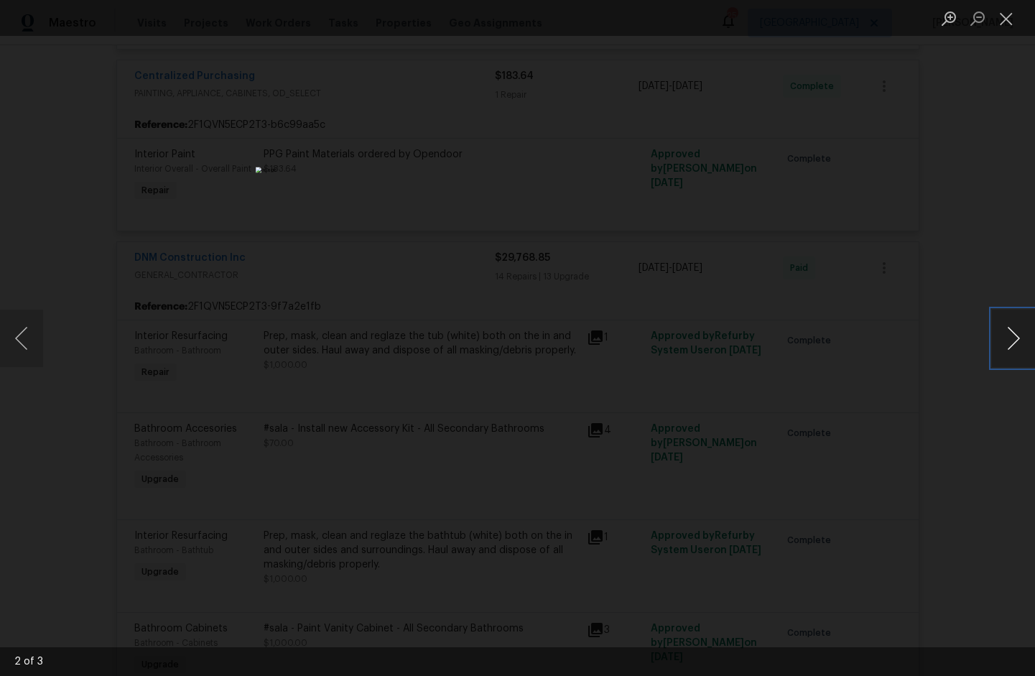
click at [1014, 332] on button "Next image" at bounding box center [1013, 338] width 43 height 57
click at [1012, 336] on button "Next image" at bounding box center [1013, 338] width 43 height 57
click at [986, 262] on div "Lightbox" at bounding box center [517, 338] width 1035 height 676
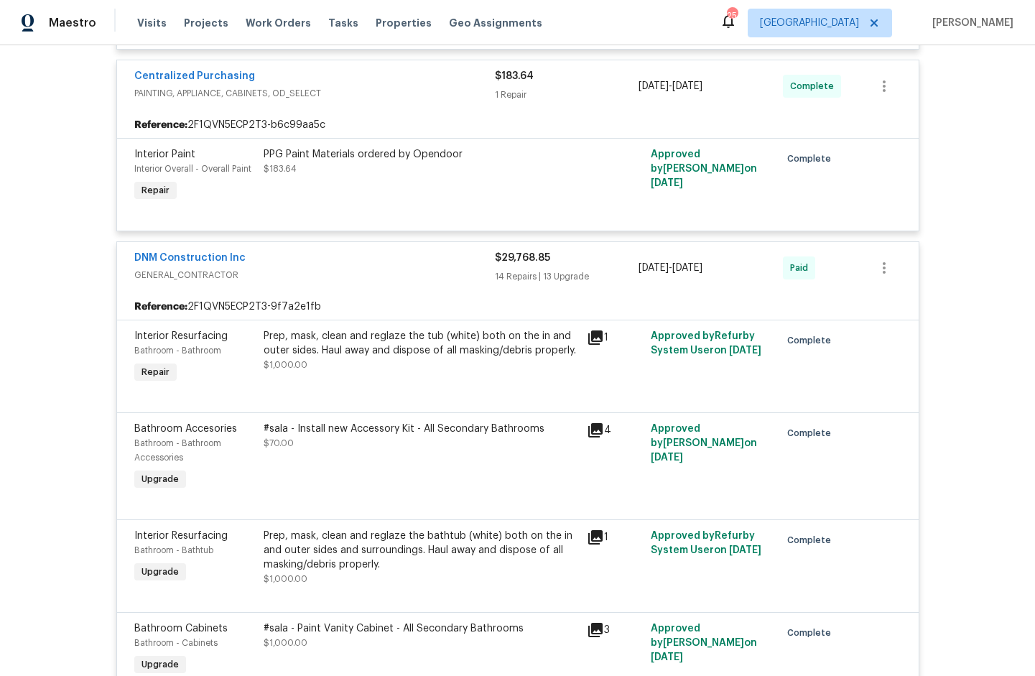
click at [596, 427] on icon at bounding box center [595, 430] width 14 height 14
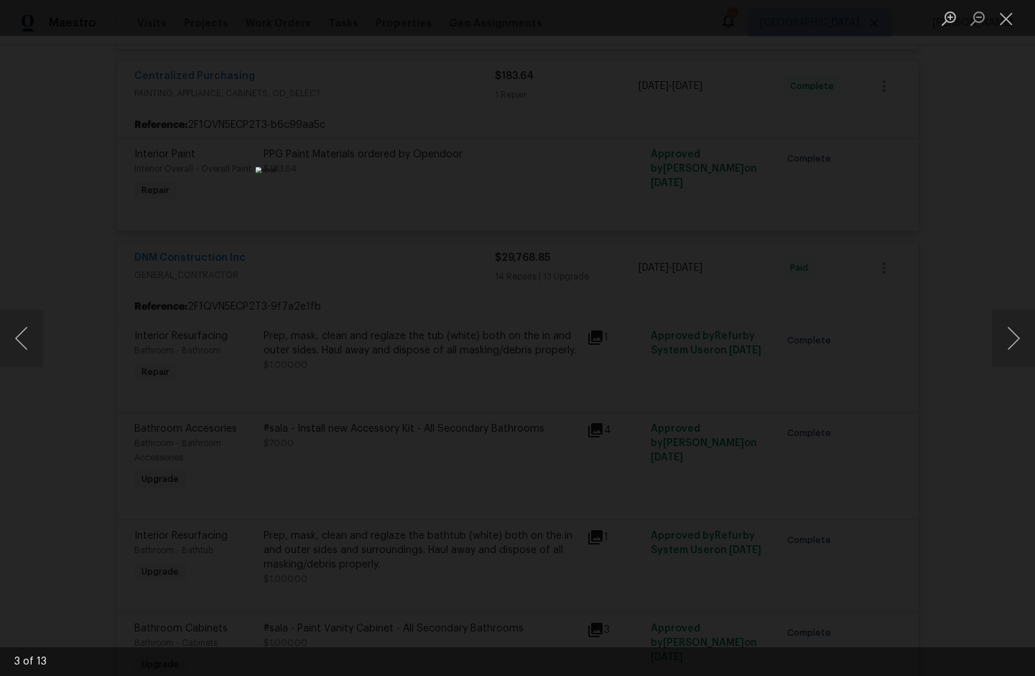
click at [846, 208] on div "Lightbox" at bounding box center [517, 338] width 1035 height 676
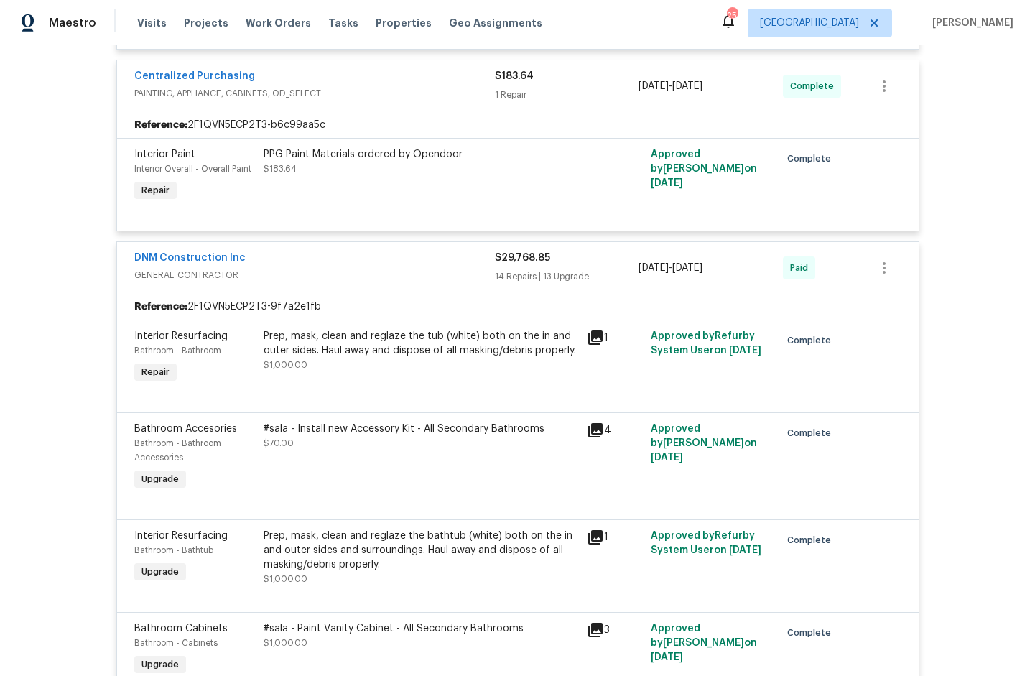
click at [596, 439] on icon at bounding box center [595, 430] width 17 height 17
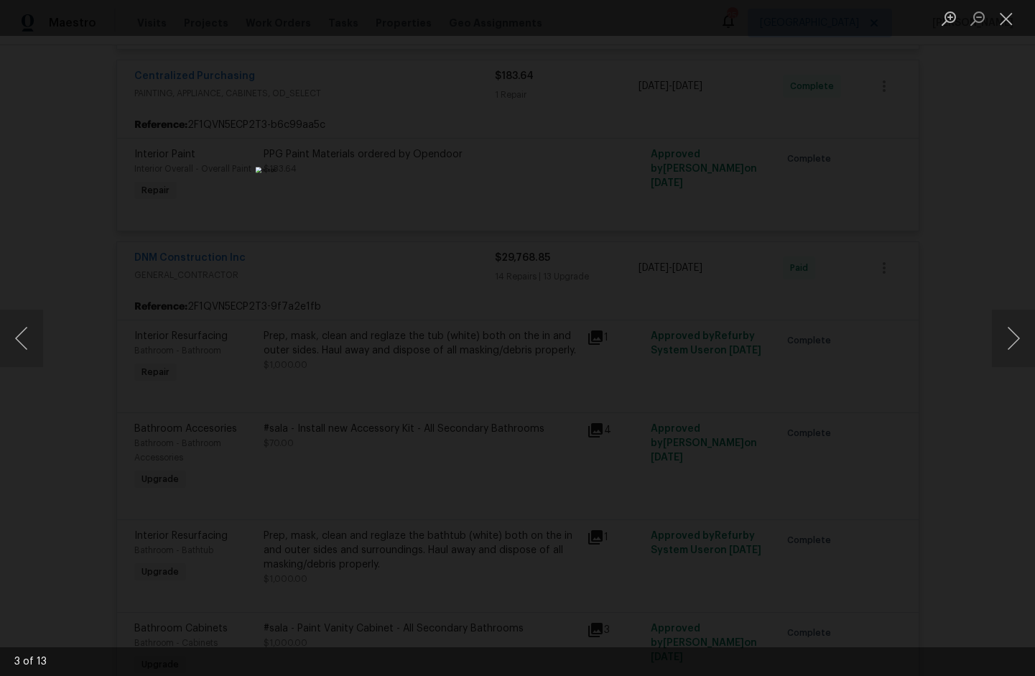
click at [901, 353] on div "Lightbox" at bounding box center [517, 338] width 1035 height 676
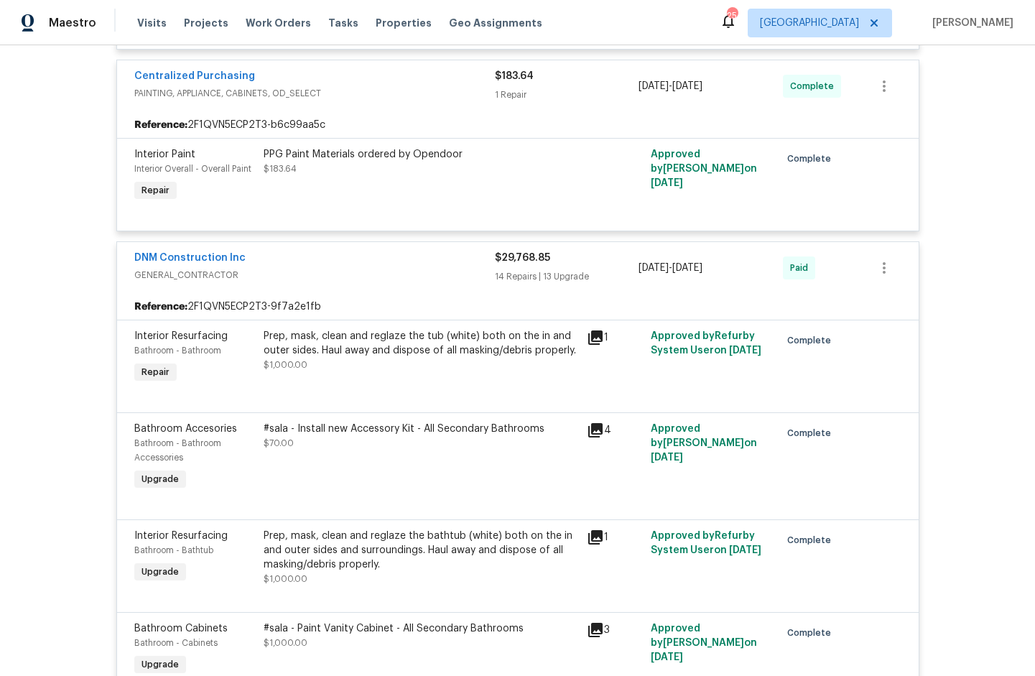
click at [596, 545] on icon at bounding box center [595, 537] width 14 height 14
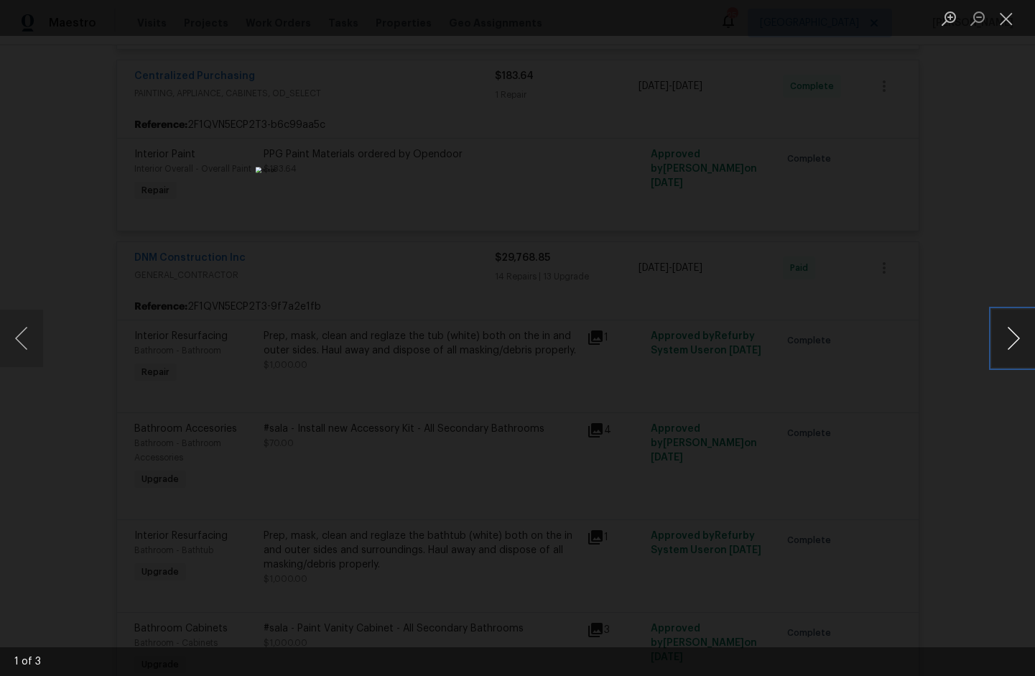
click at [1014, 356] on button "Next image" at bounding box center [1013, 338] width 43 height 57
click at [932, 499] on div "Lightbox" at bounding box center [517, 338] width 1035 height 676
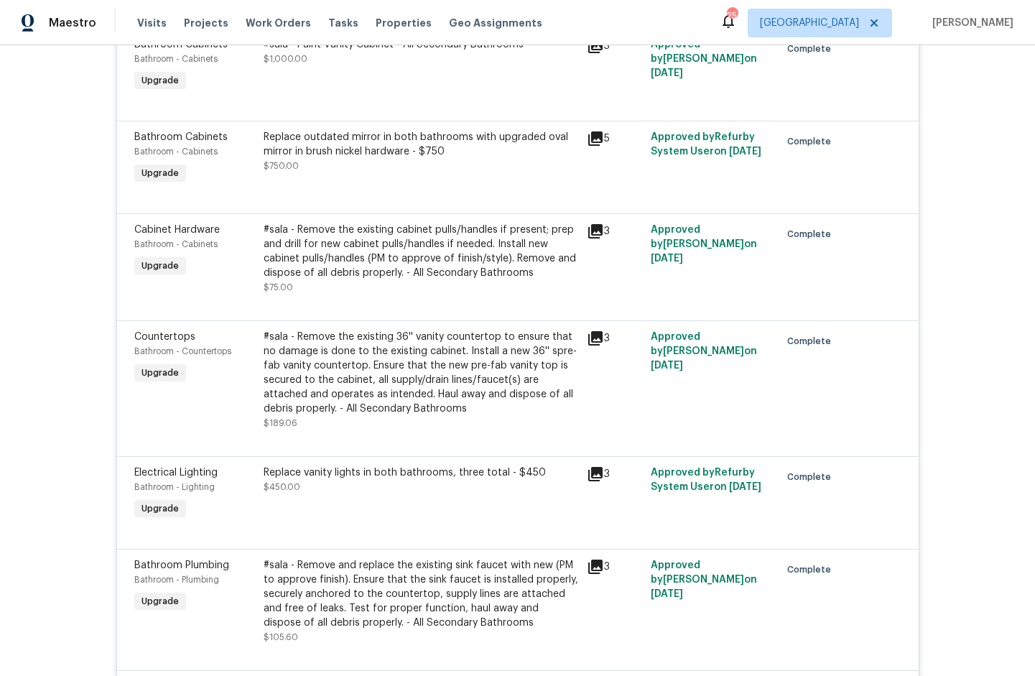
scroll to position [2556, 0]
